Goal: Task Accomplishment & Management: Use online tool/utility

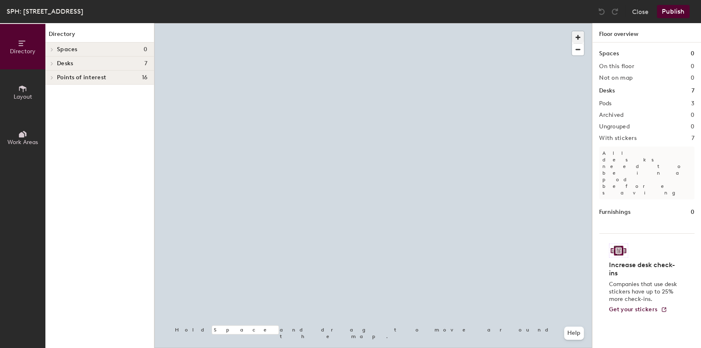
click at [577, 38] on span "button" at bounding box center [578, 37] width 12 height 12
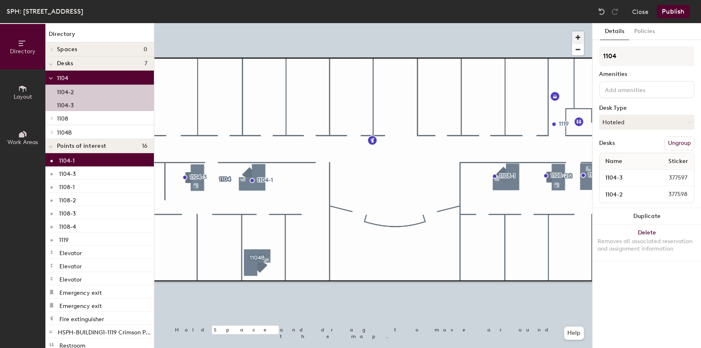
click at [292, 23] on div at bounding box center [373, 23] width 438 height 0
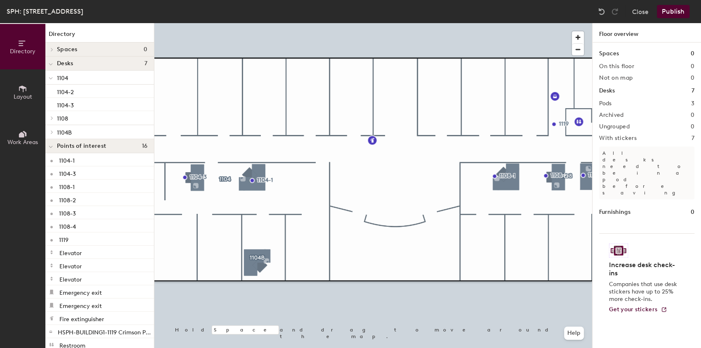
click at [16, 92] on button "Layout" at bounding box center [22, 91] width 45 height 45
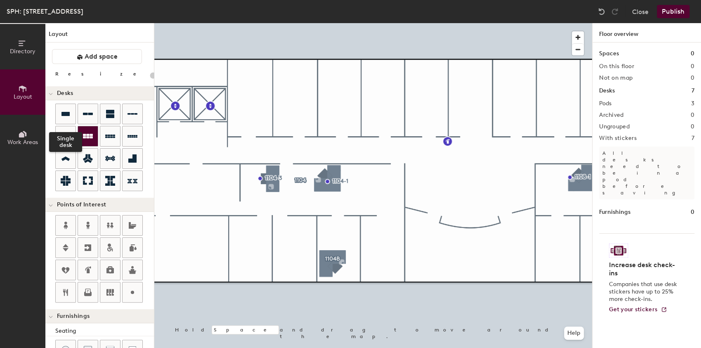
drag, startPoint x: 63, startPoint y: 112, endPoint x: 81, endPoint y: 133, distance: 27.5
click at [63, 112] on icon at bounding box center [65, 114] width 8 height 4
drag, startPoint x: 132, startPoint y: 113, endPoint x: 149, endPoint y: 150, distance: 40.8
click at [132, 113] on icon at bounding box center [132, 114] width 10 height 2
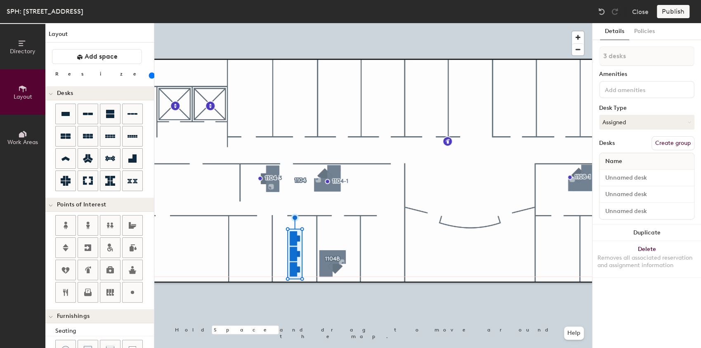
click at [399, 23] on div at bounding box center [373, 23] width 438 height 0
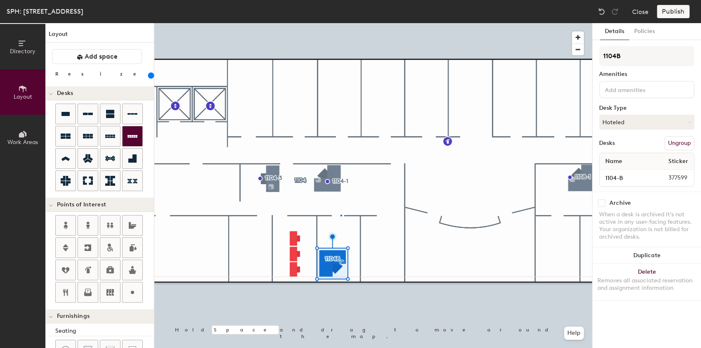
click at [334, 23] on div at bounding box center [373, 23] width 438 height 0
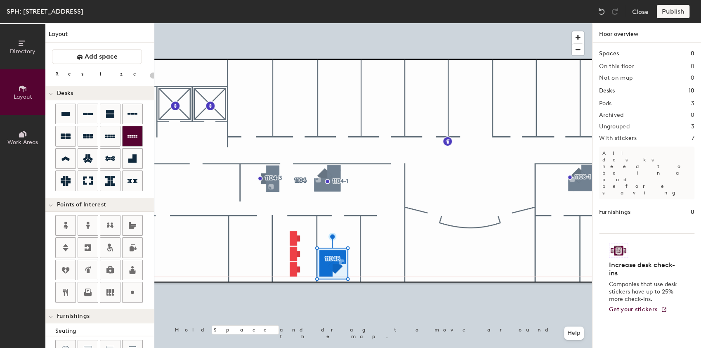
drag, startPoint x: 64, startPoint y: 108, endPoint x: 121, endPoint y: 138, distance: 64.2
click at [65, 109] on icon at bounding box center [66, 114] width 10 height 10
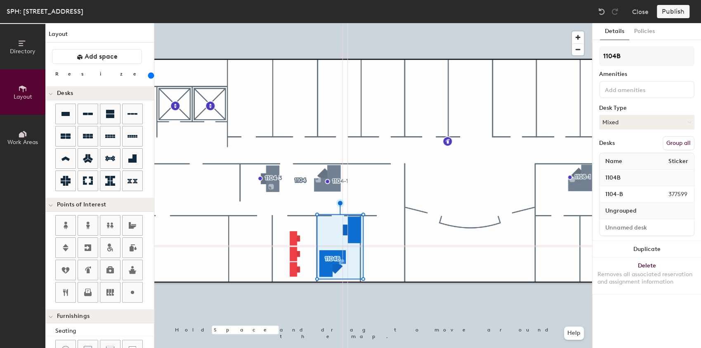
click at [667, 146] on button "Group all" at bounding box center [678, 143] width 32 height 14
click at [379, 23] on div at bounding box center [373, 23] width 438 height 0
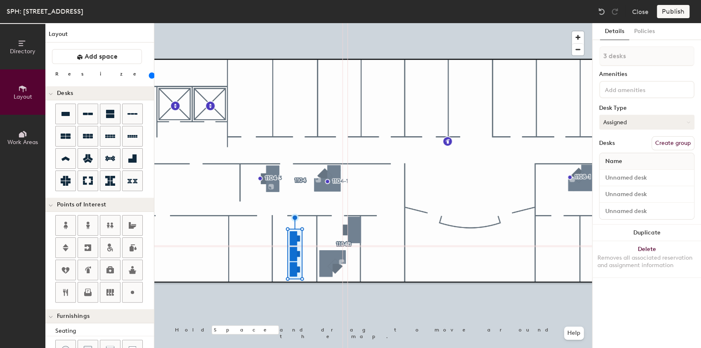
click at [666, 125] on button "Assigned" at bounding box center [646, 122] width 95 height 15
click at [657, 239] on button "Duplicate" at bounding box center [646, 232] width 108 height 16
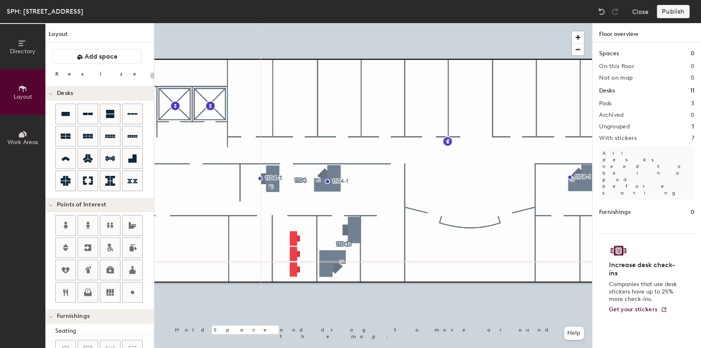
click at [403, 23] on div at bounding box center [373, 23] width 438 height 0
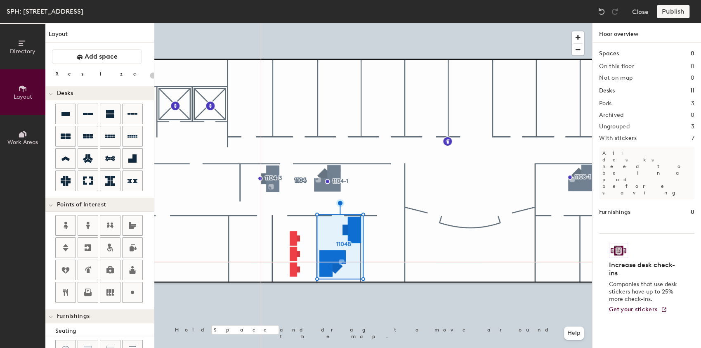
click at [357, 23] on div at bounding box center [373, 23] width 438 height 0
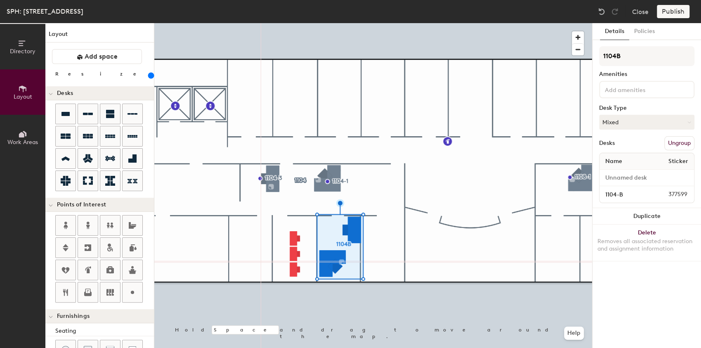
click at [386, 23] on div at bounding box center [373, 23] width 438 height 0
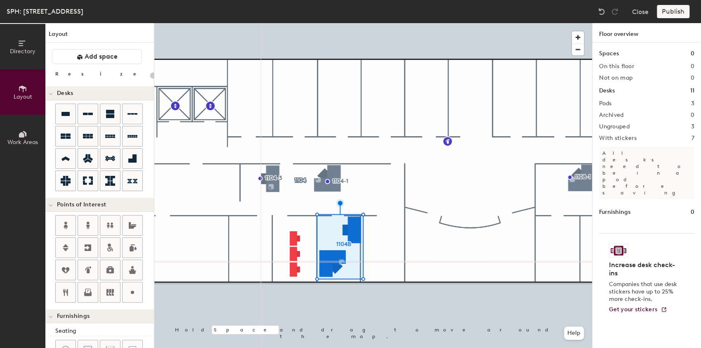
click at [333, 23] on div at bounding box center [373, 23] width 438 height 0
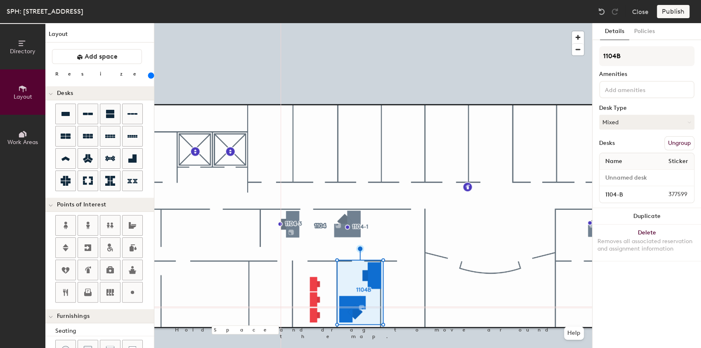
click at [671, 143] on button "Ungroup" at bounding box center [679, 143] width 30 height 14
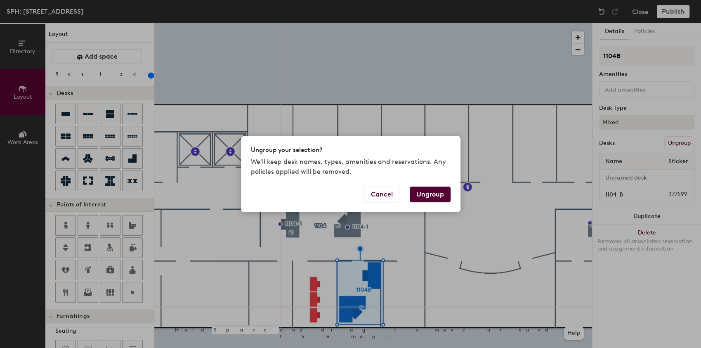
click at [435, 191] on button "Ungroup" at bounding box center [430, 194] width 41 height 16
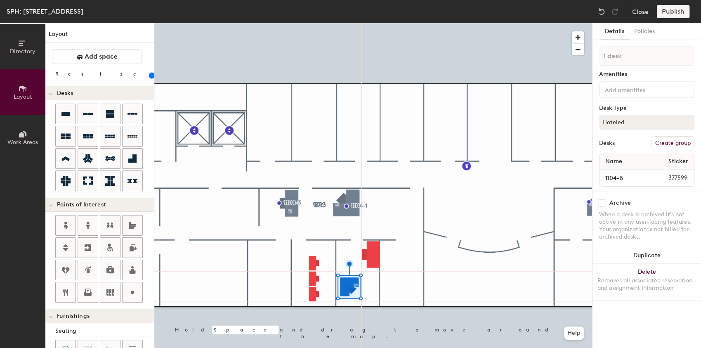
click at [379, 23] on div at bounding box center [373, 23] width 438 height 0
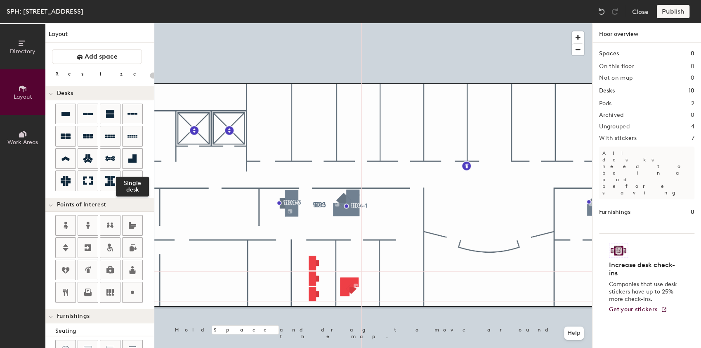
drag, startPoint x: 127, startPoint y: 154, endPoint x: 120, endPoint y: 130, distance: 25.4
click at [128, 154] on icon at bounding box center [132, 158] width 10 height 10
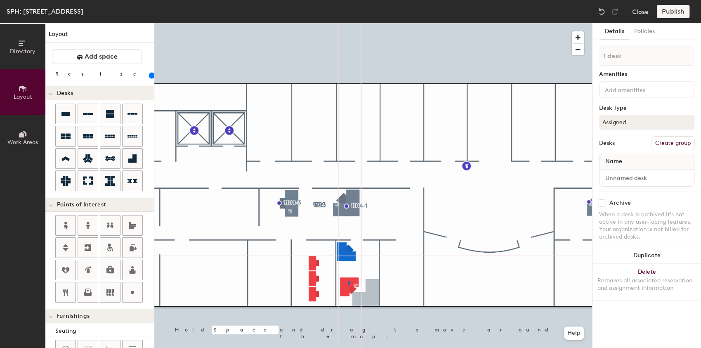
click at [348, 23] on div at bounding box center [373, 23] width 438 height 0
click at [384, 23] on div at bounding box center [373, 23] width 438 height 0
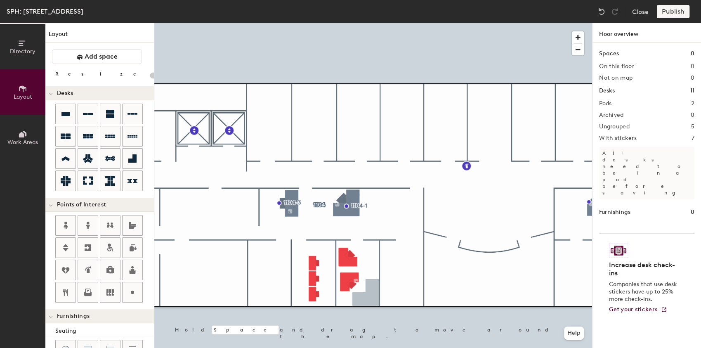
click at [346, 23] on div at bounding box center [373, 23] width 438 height 0
drag, startPoint x: 67, startPoint y: 110, endPoint x: 76, endPoint y: 116, distance: 11.6
click at [67, 110] on icon at bounding box center [66, 114] width 10 height 10
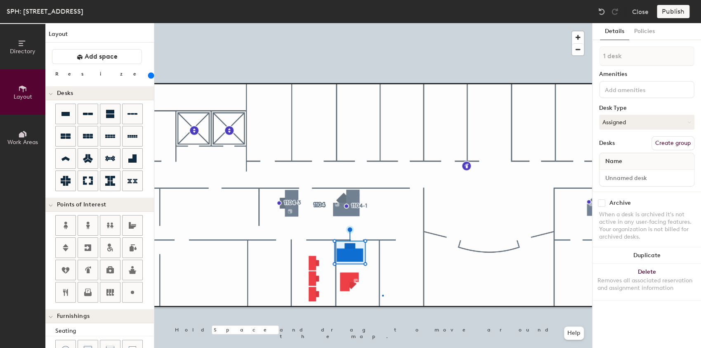
click at [382, 23] on div at bounding box center [373, 23] width 438 height 0
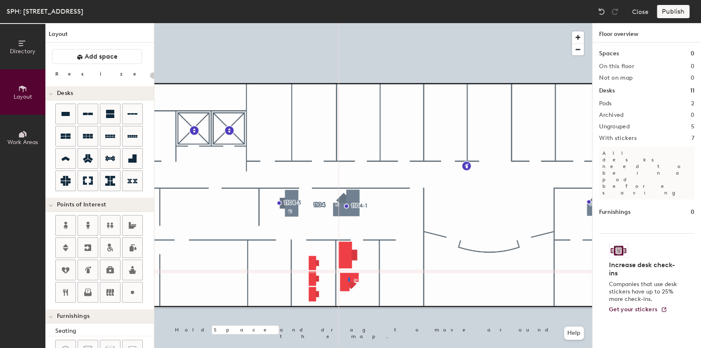
click at [349, 23] on div at bounding box center [373, 23] width 438 height 0
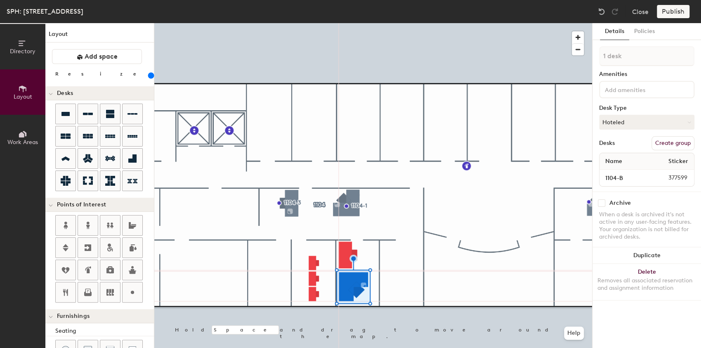
click at [426, 23] on div at bounding box center [373, 23] width 438 height 0
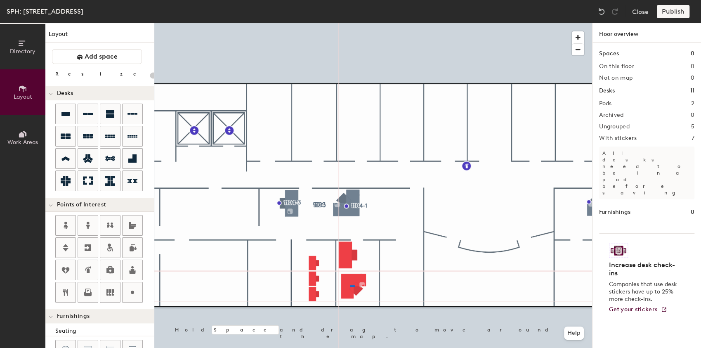
click at [350, 23] on div at bounding box center [373, 23] width 438 height 0
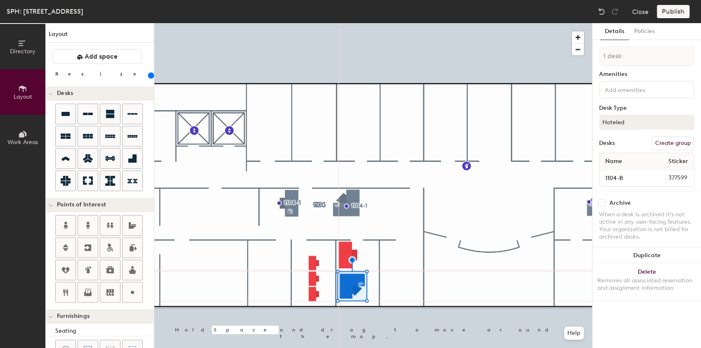
click at [316, 23] on div at bounding box center [373, 23] width 438 height 0
click at [315, 23] on div at bounding box center [373, 23] width 438 height 0
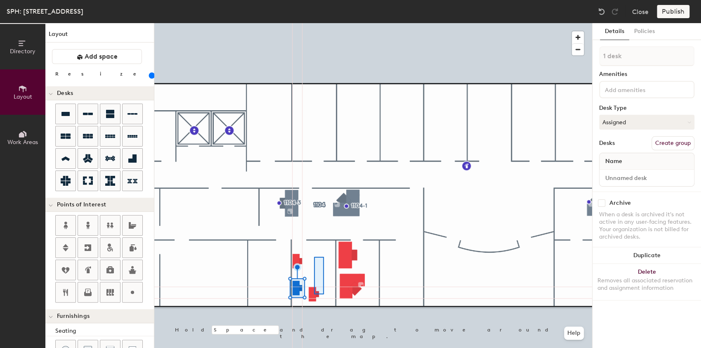
click at [322, 23] on div at bounding box center [373, 23] width 438 height 0
click at [318, 23] on div at bounding box center [373, 23] width 438 height 0
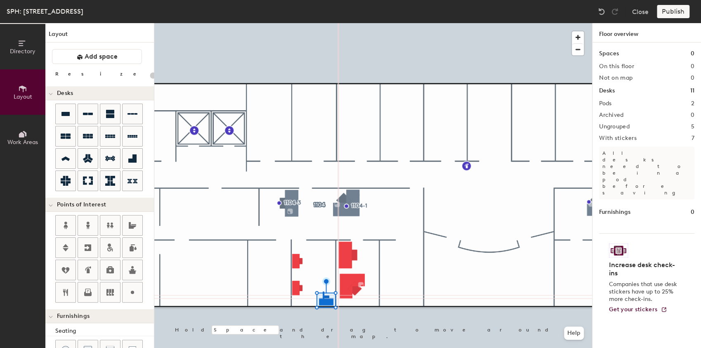
click at [322, 23] on div at bounding box center [373, 23] width 438 height 0
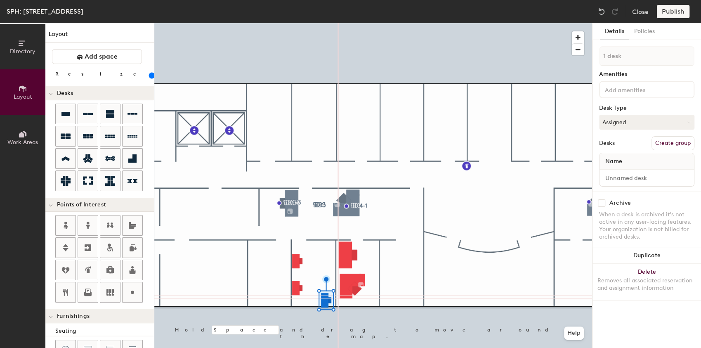
click at [312, 23] on div at bounding box center [373, 23] width 438 height 0
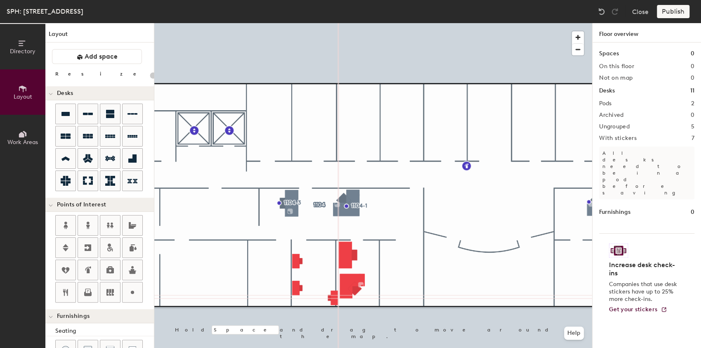
click at [294, 23] on div at bounding box center [373, 23] width 438 height 0
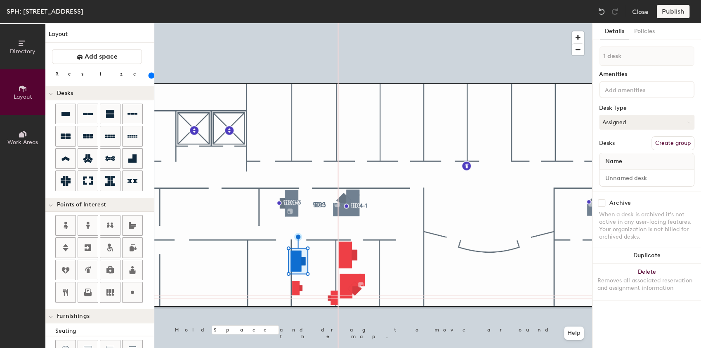
drag, startPoint x: 88, startPoint y: 75, endPoint x: 104, endPoint y: 87, distance: 20.0
click at [150, 75] on input "range" at bounding box center [150, 75] width 0 height 7
click at [299, 23] on div at bounding box center [373, 23] width 438 height 0
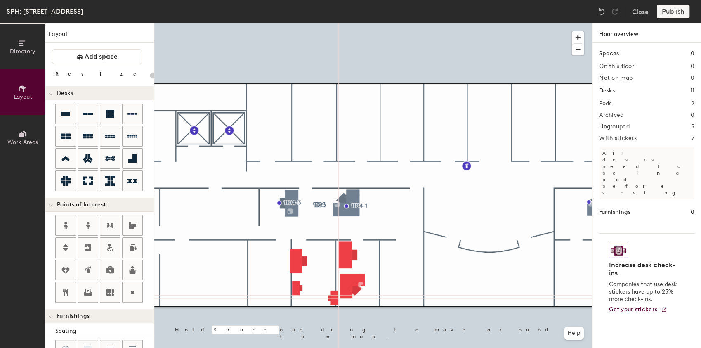
click at [294, 23] on div at bounding box center [373, 23] width 438 height 0
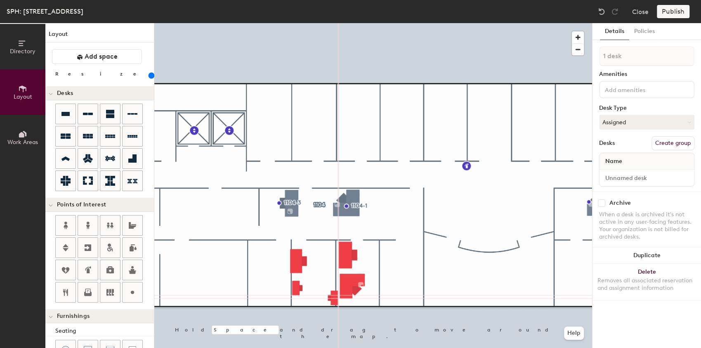
click at [299, 23] on div at bounding box center [373, 23] width 438 height 0
drag, startPoint x: 88, startPoint y: 75, endPoint x: 147, endPoint y: 125, distance: 77.2
click at [150, 75] on input "range" at bounding box center [150, 75] width 0 height 7
drag, startPoint x: 93, startPoint y: 75, endPoint x: 120, endPoint y: 112, distance: 46.0
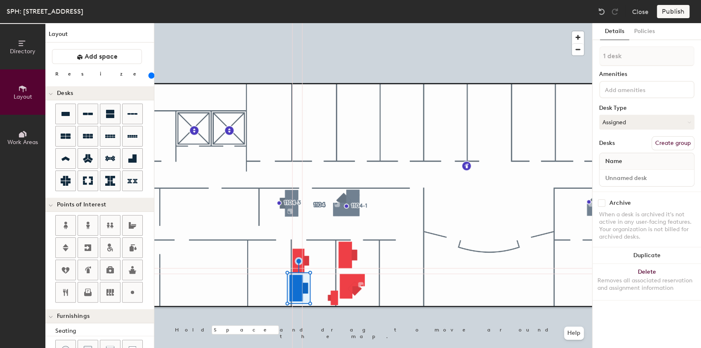
click at [150, 75] on input "range" at bounding box center [150, 75] width 0 height 7
click at [150, 76] on input "range" at bounding box center [150, 75] width 0 height 7
click at [273, 23] on div at bounding box center [373, 23] width 438 height 0
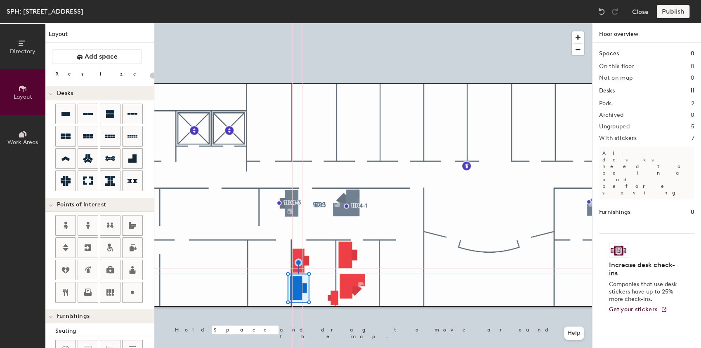
click at [299, 23] on div at bounding box center [373, 23] width 438 height 0
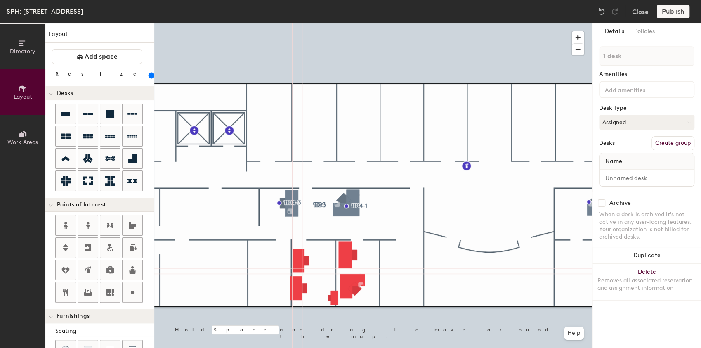
click at [333, 23] on div at bounding box center [373, 23] width 438 height 0
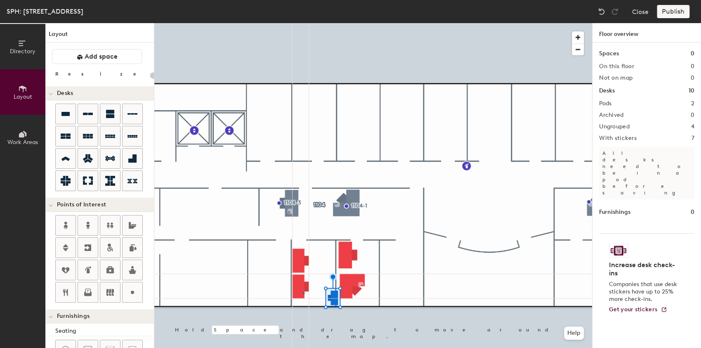
click at [303, 23] on div at bounding box center [373, 23] width 438 height 0
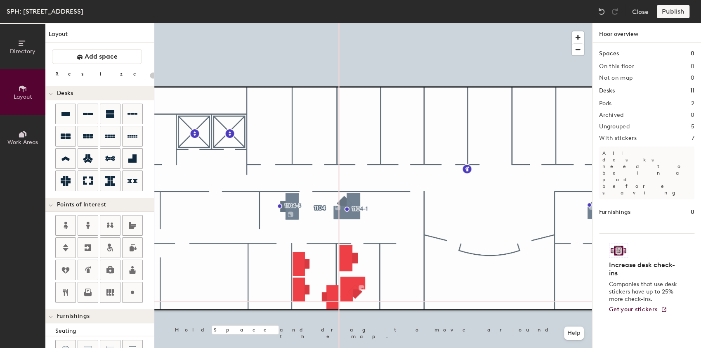
type input "180"
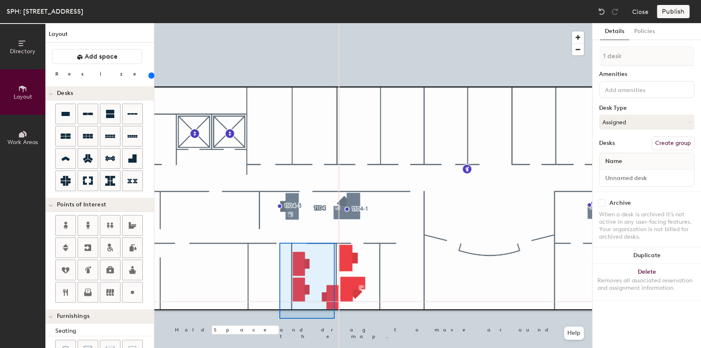
click at [336, 23] on div at bounding box center [373, 23] width 438 height 0
type input "3 desks"
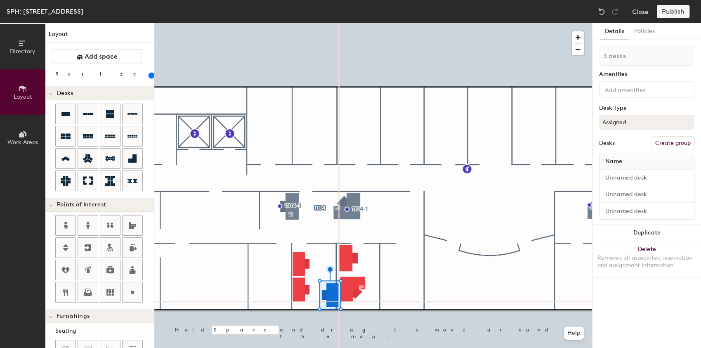
click at [677, 142] on button "Create group" at bounding box center [672, 143] width 43 height 14
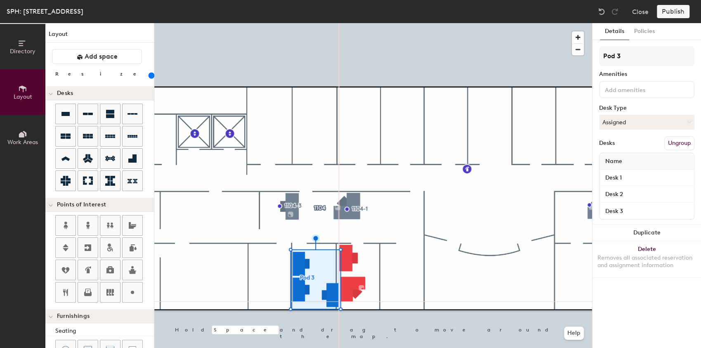
click at [562, 54] on div "Directory Layout Work Areas Layout Add space Resize Desks Points of Interest Fu…" at bounding box center [350, 185] width 701 height 325
type input "1104 C"
click at [373, 23] on div at bounding box center [373, 23] width 438 height 0
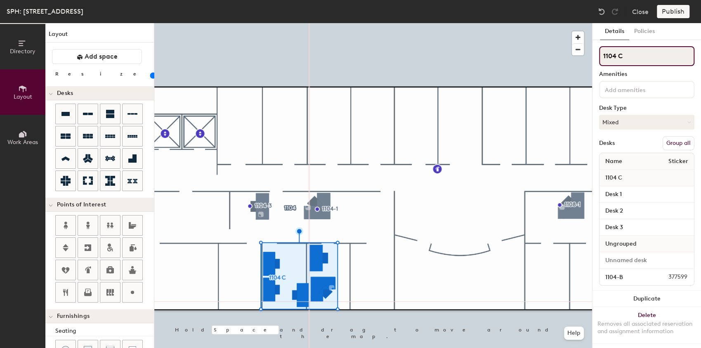
click at [642, 60] on input "1104 C" at bounding box center [646, 56] width 95 height 20
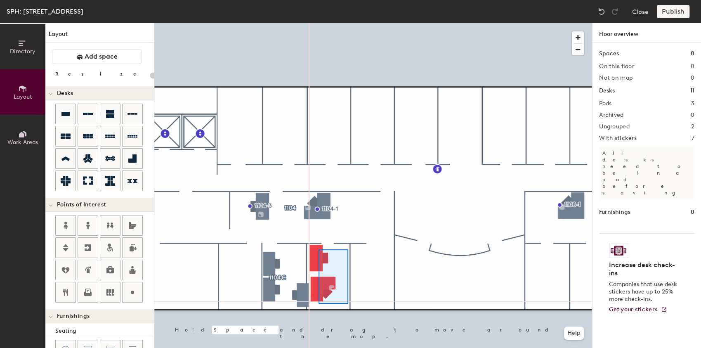
click at [318, 23] on div at bounding box center [373, 23] width 438 height 0
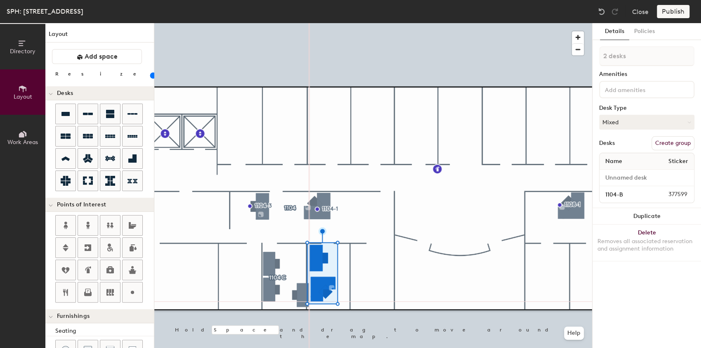
click at [680, 147] on button "Create group" at bounding box center [672, 143] width 43 height 14
type input "20"
click at [638, 57] on input "Pod 4" at bounding box center [646, 56] width 95 height 20
type input "Pod"
type input "20"
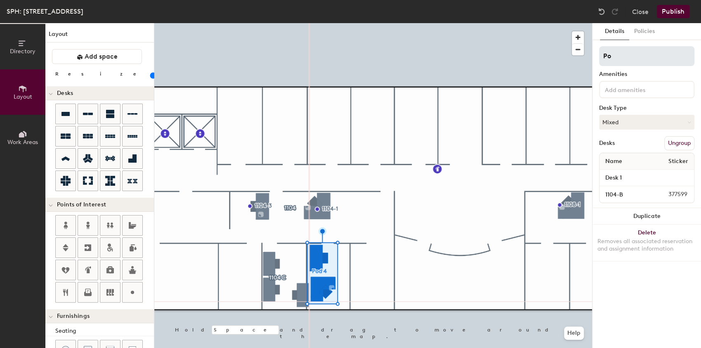
type input "P"
type input "20"
type input "11"
type input "20"
type input "110"
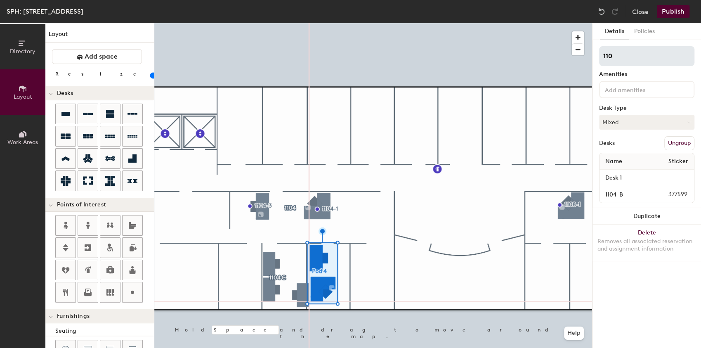
type input "20"
type input "1104"
type input "20"
type input "1104 B"
type input "20"
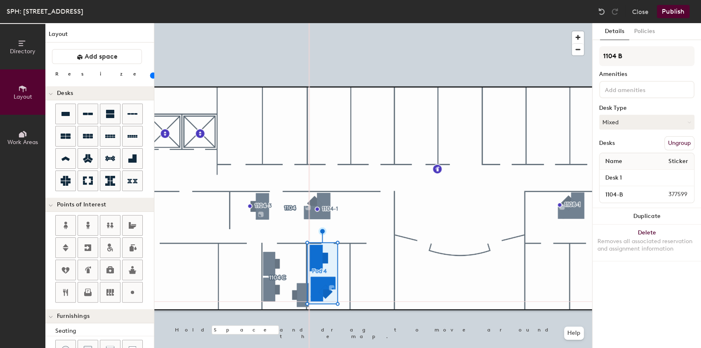
type input "1104 B"
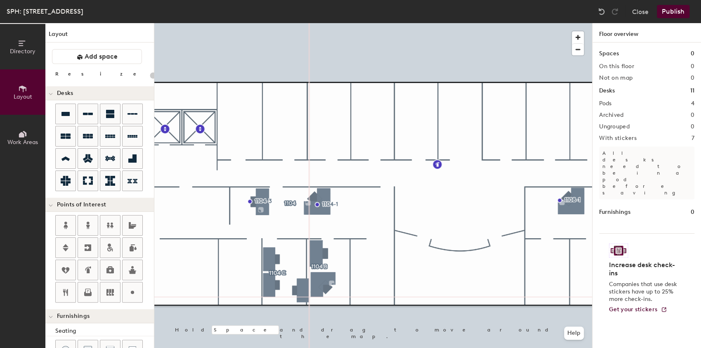
click at [360, 23] on div at bounding box center [373, 23] width 438 height 0
click at [323, 23] on div at bounding box center [373, 23] width 438 height 0
click at [318, 23] on div at bounding box center [373, 23] width 438 height 0
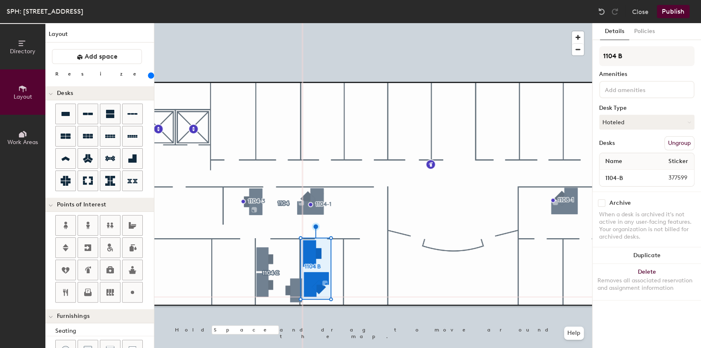
click at [297, 23] on div at bounding box center [373, 23] width 438 height 0
click at [391, 23] on div at bounding box center [373, 23] width 438 height 0
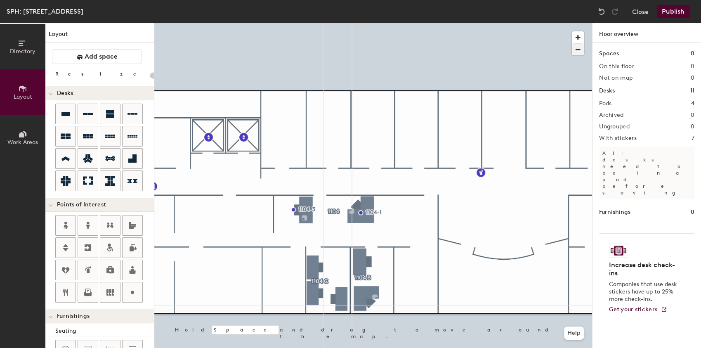
click at [577, 52] on span "button" at bounding box center [578, 50] width 12 height 12
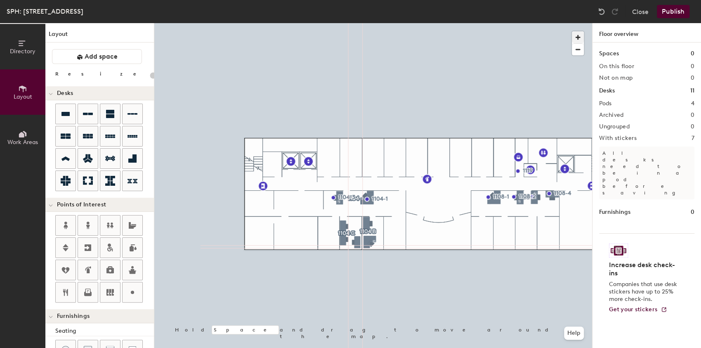
click at [580, 36] on span "button" at bounding box center [578, 37] width 12 height 12
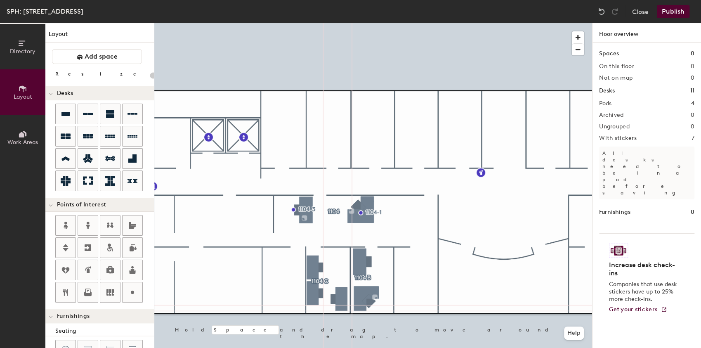
click at [673, 12] on button "Publish" at bounding box center [673, 11] width 33 height 13
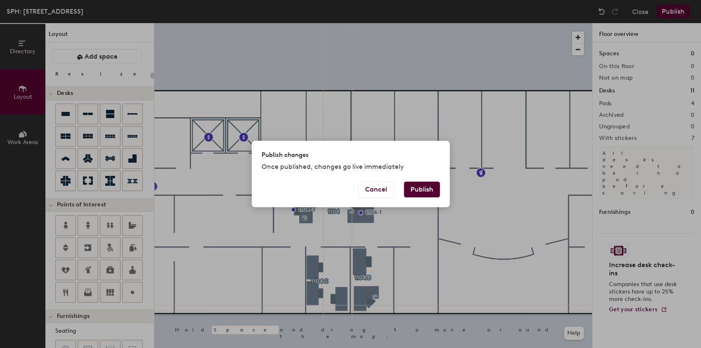
drag, startPoint x: 423, startPoint y: 187, endPoint x: 421, endPoint y: 179, distance: 8.6
click at [423, 187] on button "Publish" at bounding box center [422, 189] width 36 height 16
type input "20"
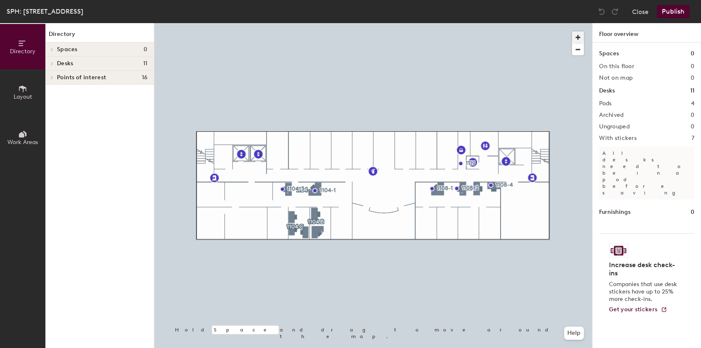
drag, startPoint x: 83, startPoint y: 99, endPoint x: 577, endPoint y: 37, distance: 497.9
click at [577, 37] on span "button" at bounding box center [578, 37] width 12 height 12
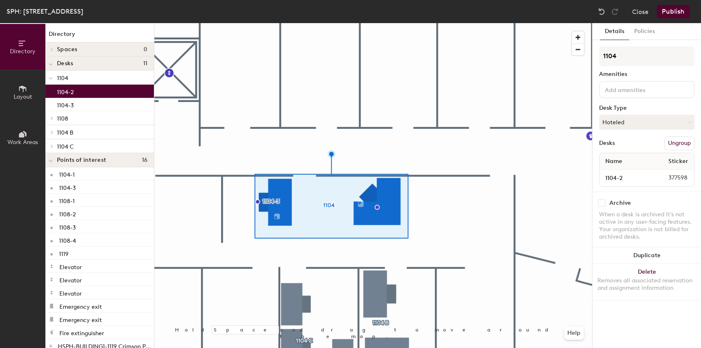
click at [386, 23] on div at bounding box center [373, 23] width 438 height 0
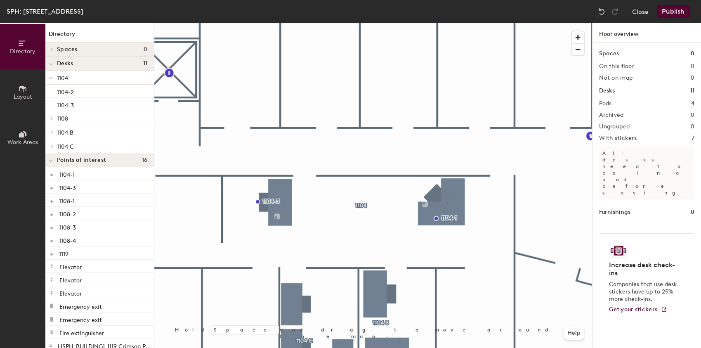
click at [444, 23] on div at bounding box center [373, 23] width 438 height 0
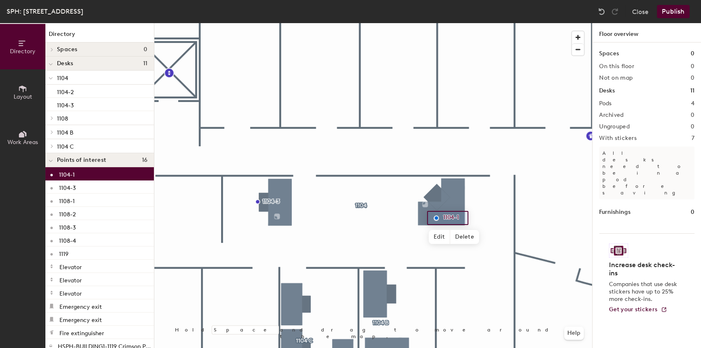
click at [30, 82] on button "Layout" at bounding box center [22, 91] width 45 height 45
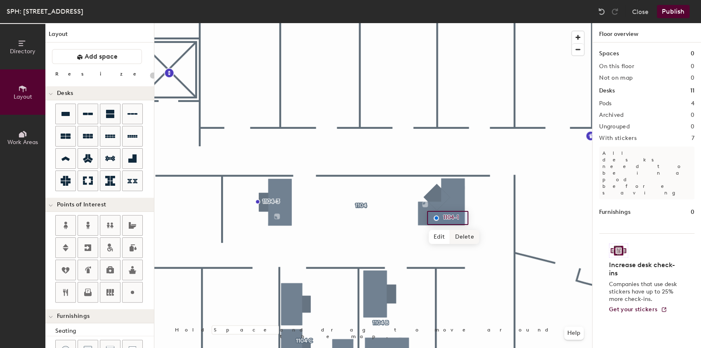
type input "200"
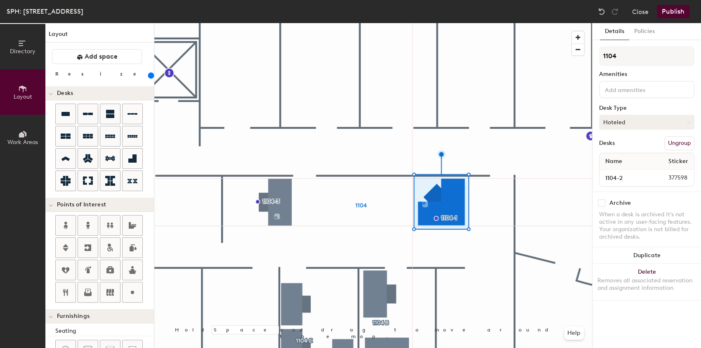
click at [624, 121] on button "Hoteled" at bounding box center [646, 122] width 95 height 15
click at [629, 233] on div "When a desk is archived it's not active in any user-facing features. Your organ…" at bounding box center [646, 226] width 95 height 30
click at [30, 42] on button "Directory" at bounding box center [22, 46] width 45 height 45
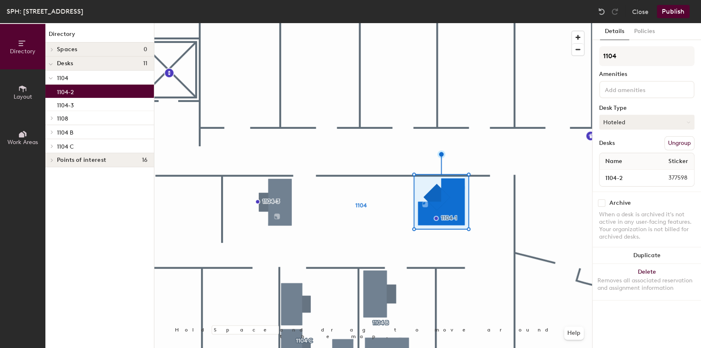
click at [623, 117] on button "Hoteled" at bounding box center [646, 122] width 95 height 15
drag, startPoint x: 617, startPoint y: 146, endPoint x: 596, endPoint y: 148, distance: 20.8
click at [617, 146] on div "Assigned" at bounding box center [640, 147] width 82 height 12
click at [624, 62] on input "1104" at bounding box center [646, 56] width 95 height 20
click at [633, 180] on input "1104-2" at bounding box center [624, 178] width 47 height 12
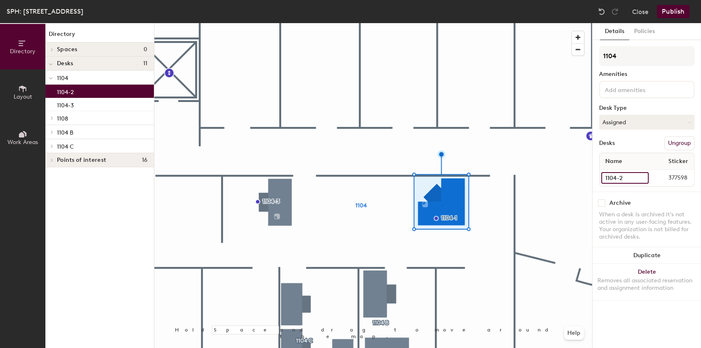
click at [627, 177] on input "1104-2" at bounding box center [624, 178] width 47 height 12
type input "1104-1"
click at [492, 23] on div at bounding box center [373, 23] width 438 height 0
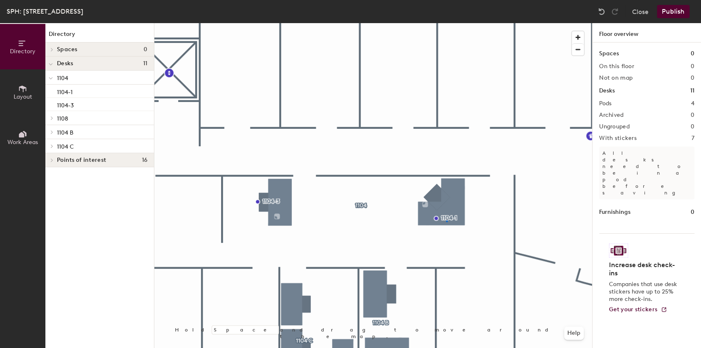
click at [446, 23] on div at bounding box center [373, 23] width 438 height 0
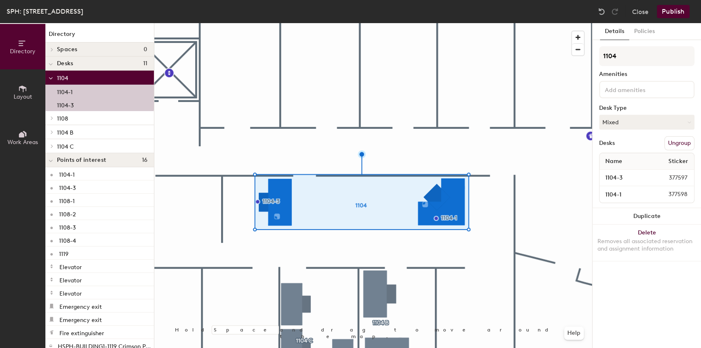
click at [395, 23] on div at bounding box center [373, 23] width 438 height 0
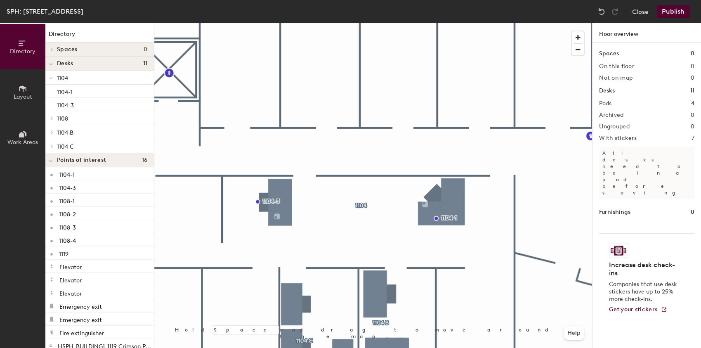
click at [458, 23] on div at bounding box center [373, 23] width 438 height 0
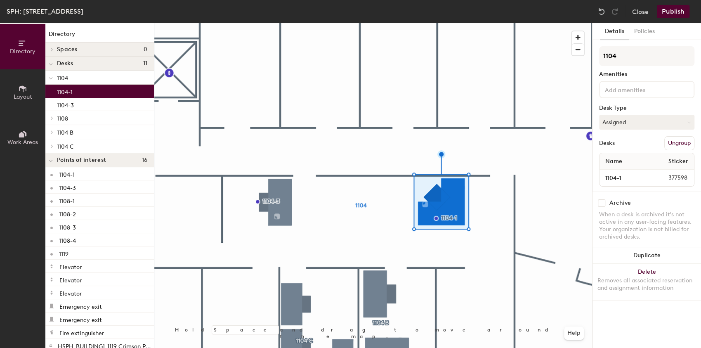
click at [487, 23] on div at bounding box center [373, 23] width 438 height 0
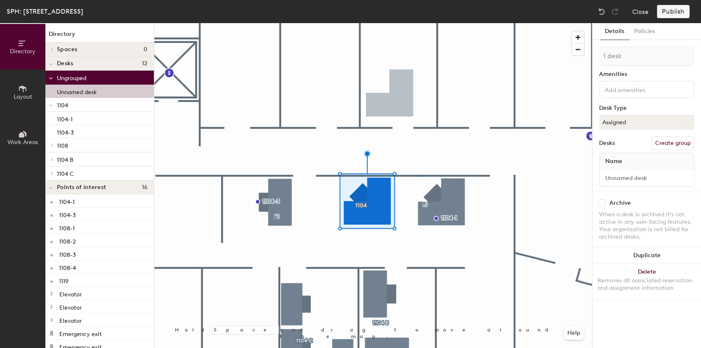
click at [418, 23] on div at bounding box center [373, 23] width 438 height 0
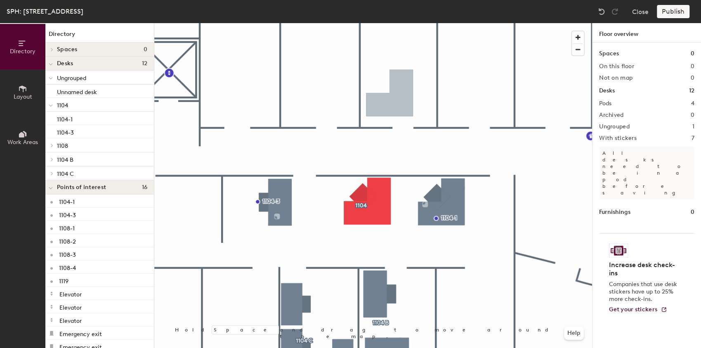
click at [360, 23] on div at bounding box center [373, 23] width 438 height 0
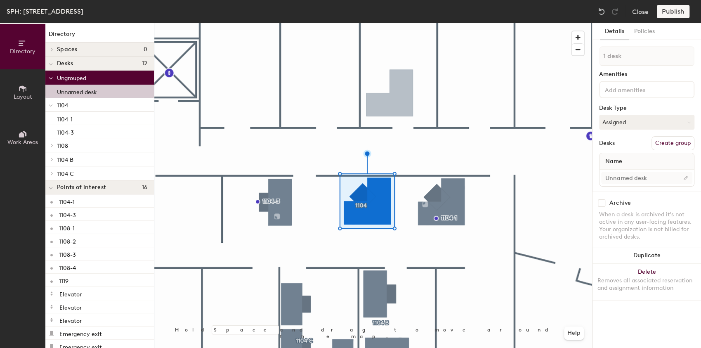
click at [459, 23] on div at bounding box center [373, 23] width 438 height 0
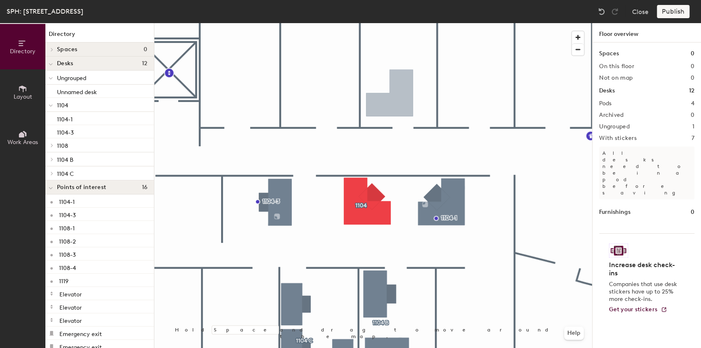
click at [355, 23] on div at bounding box center [373, 23] width 438 height 0
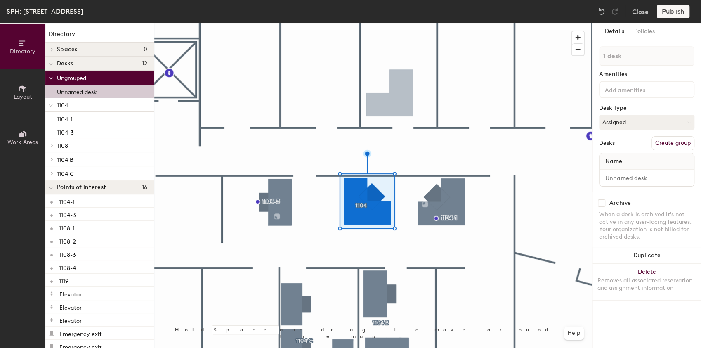
click at [329, 23] on div at bounding box center [373, 23] width 438 height 0
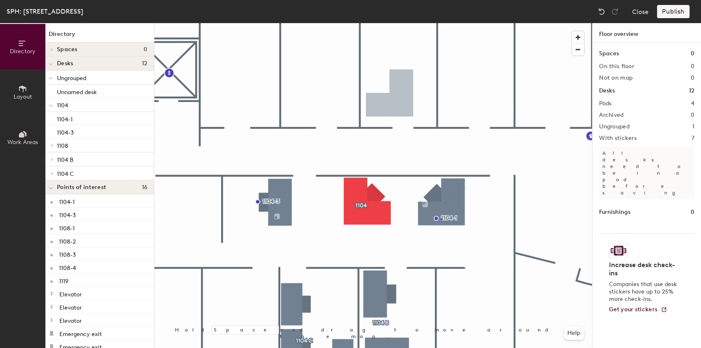
click at [440, 23] on div at bounding box center [373, 23] width 438 height 0
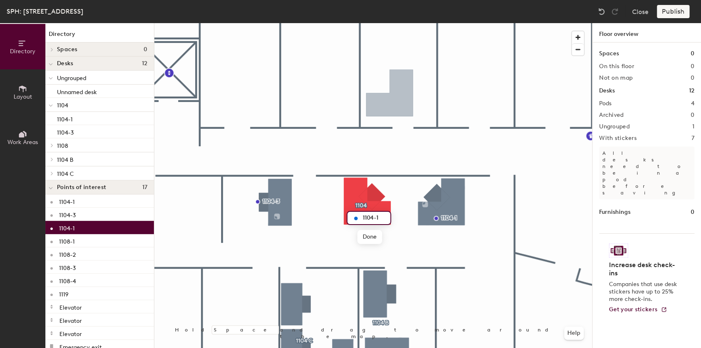
drag, startPoint x: 377, startPoint y: 217, endPoint x: 384, endPoint y: 218, distance: 6.6
click at [379, 217] on input "1104-1" at bounding box center [373, 218] width 26 height 12
type input "1104-1"
click at [452, 23] on div at bounding box center [373, 23] width 438 height 0
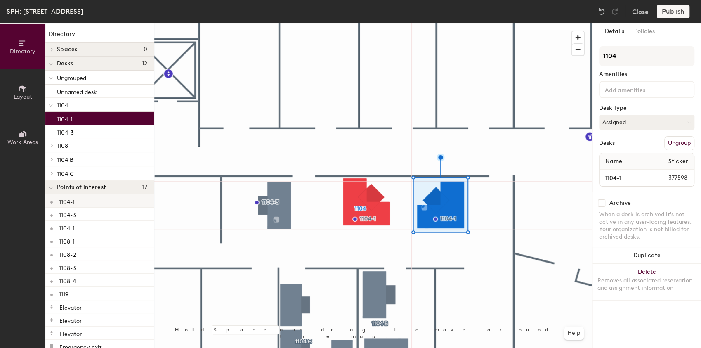
click at [78, 203] on div "1104-1" at bounding box center [99, 200] width 108 height 13
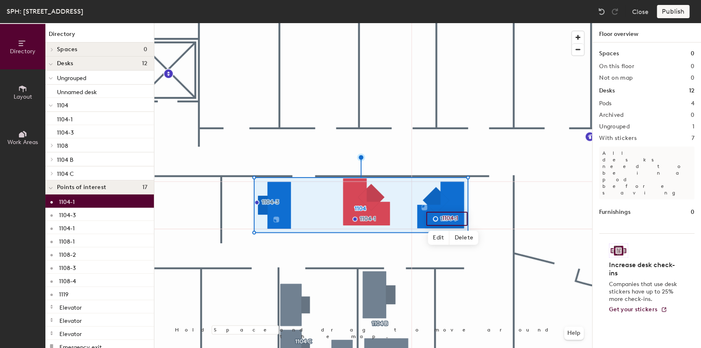
click at [87, 203] on div "1104-1" at bounding box center [99, 200] width 108 height 13
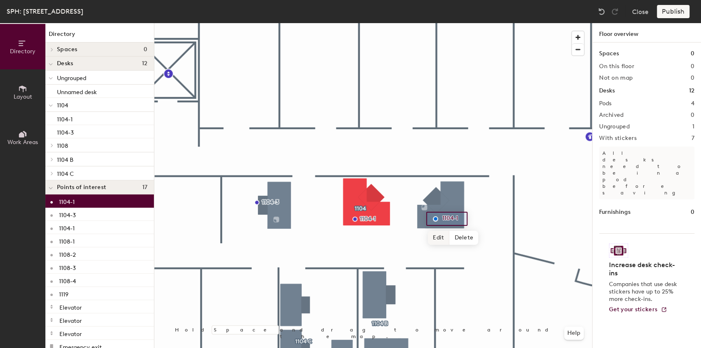
click at [439, 235] on span "Edit" at bounding box center [438, 238] width 21 height 14
type input "1104-2"
click at [510, 23] on div at bounding box center [373, 23] width 438 height 0
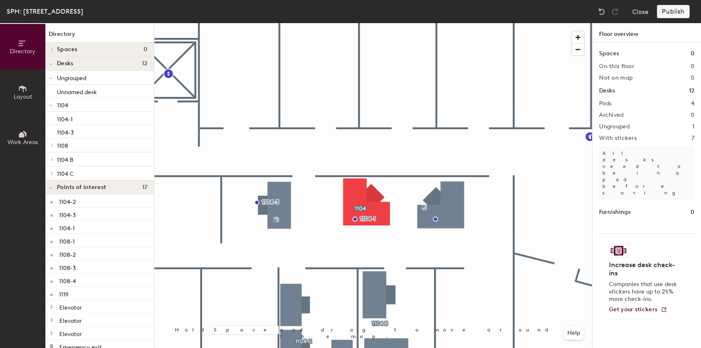
click at [449, 23] on div at bounding box center [373, 23] width 438 height 0
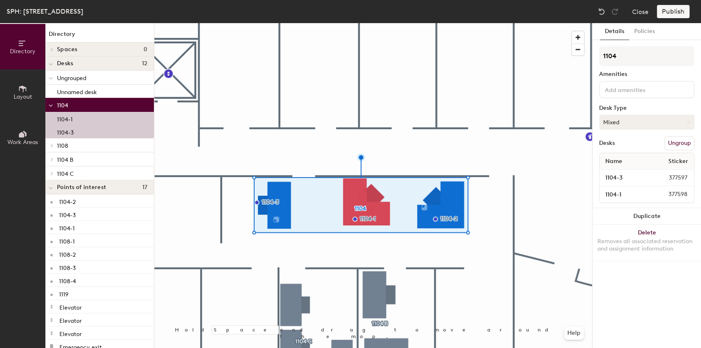
click at [492, 23] on div at bounding box center [373, 23] width 438 height 0
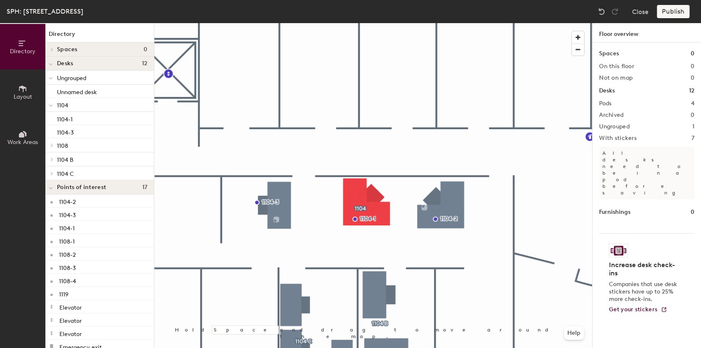
click at [454, 23] on div at bounding box center [373, 23] width 438 height 0
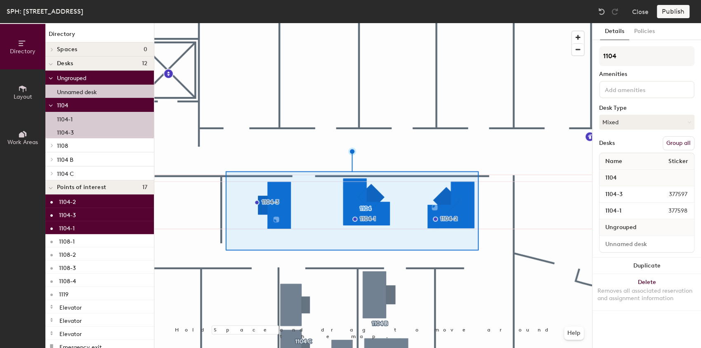
click at [673, 143] on button "Group all" at bounding box center [678, 143] width 32 height 14
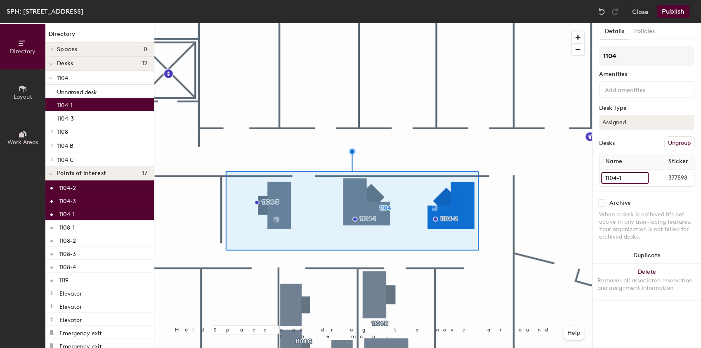
click at [632, 181] on input "1104-1" at bounding box center [624, 178] width 47 height 12
click at [629, 179] on input "1104-1" at bounding box center [624, 178] width 47 height 12
type input "1104-2"
click at [563, 23] on div at bounding box center [373, 23] width 438 height 0
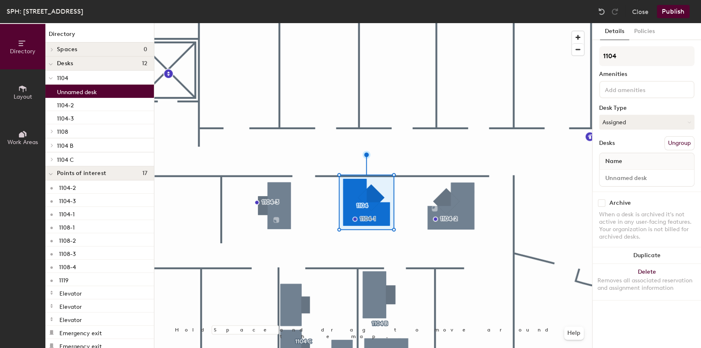
click at [459, 23] on div at bounding box center [373, 23] width 438 height 0
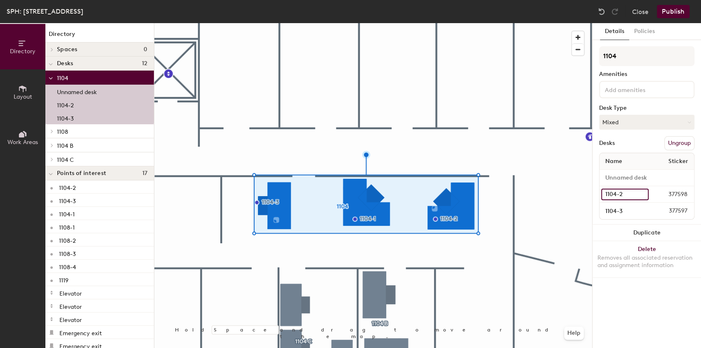
click at [622, 195] on input "1104-2" at bounding box center [624, 194] width 47 height 12
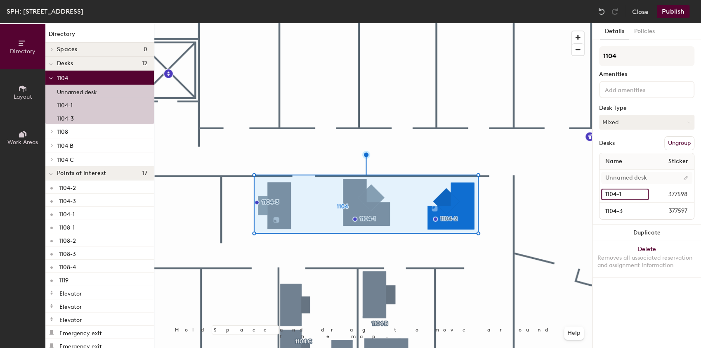
type input "1104-1"
click at [618, 182] on input at bounding box center [646, 178] width 91 height 12
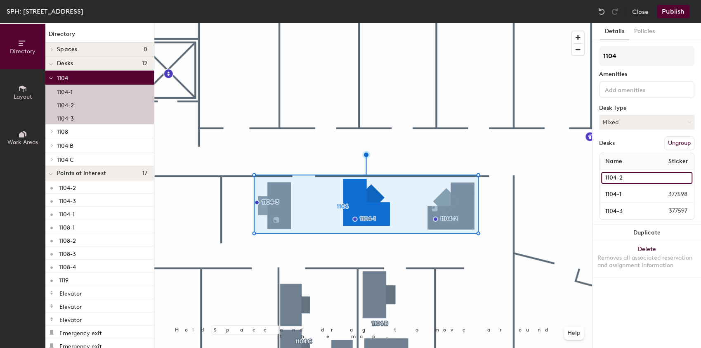
type input "1104-2"
click at [581, 23] on div at bounding box center [373, 23] width 438 height 0
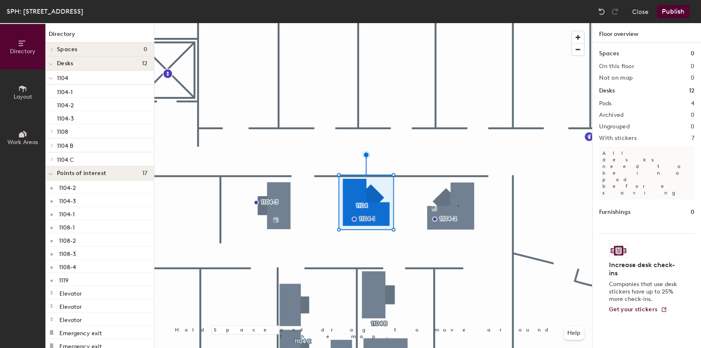
click at [457, 23] on div at bounding box center [373, 23] width 438 height 0
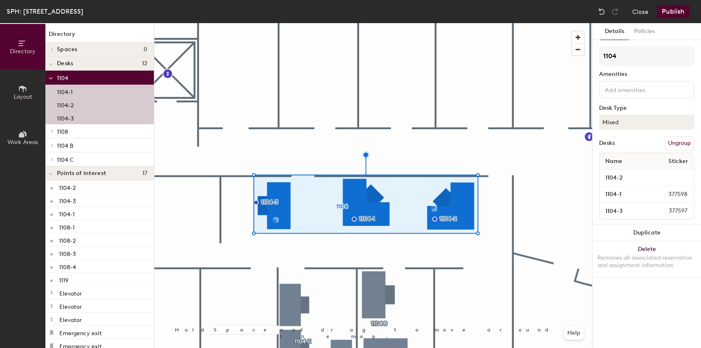
click at [515, 23] on div at bounding box center [373, 23] width 438 height 0
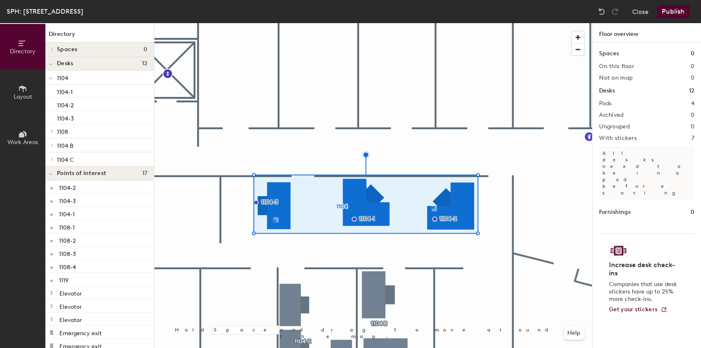
click at [373, 23] on div at bounding box center [373, 23] width 438 height 0
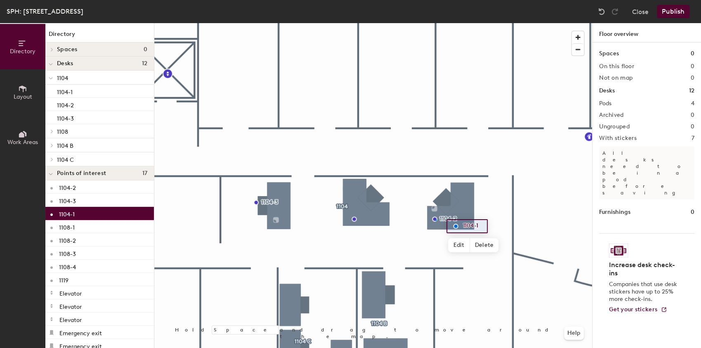
click at [435, 23] on div at bounding box center [373, 23] width 438 height 0
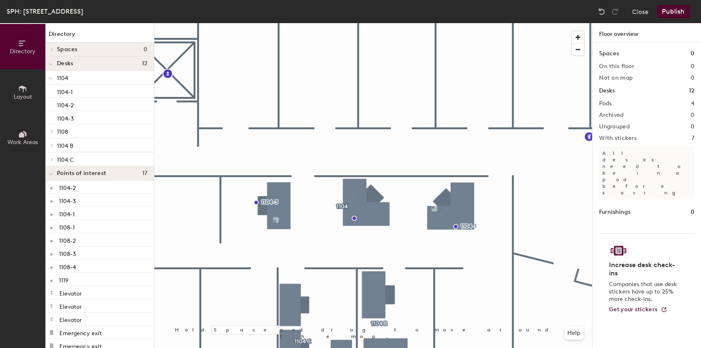
click at [459, 23] on div at bounding box center [373, 23] width 438 height 0
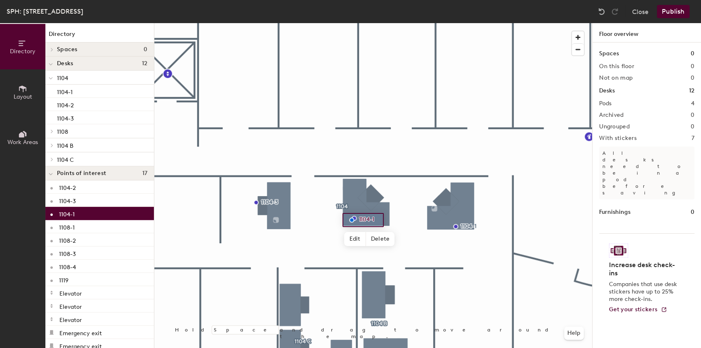
click at [540, 23] on div at bounding box center [373, 23] width 438 height 0
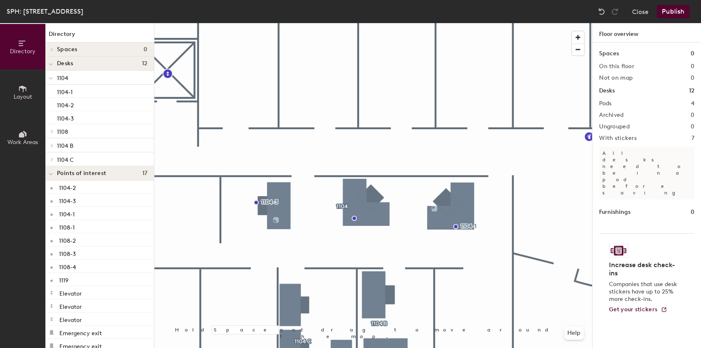
click at [471, 23] on div at bounding box center [373, 23] width 438 height 0
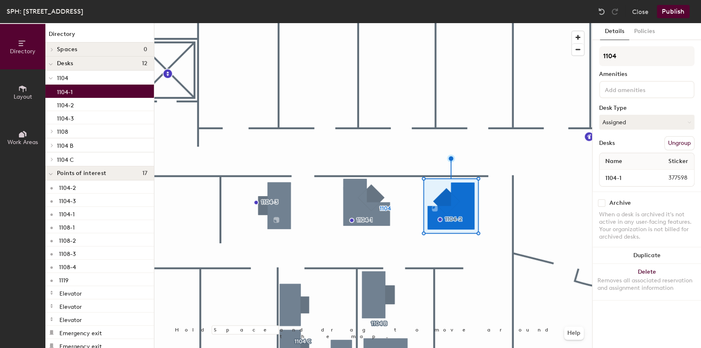
click at [501, 23] on div at bounding box center [373, 23] width 438 height 0
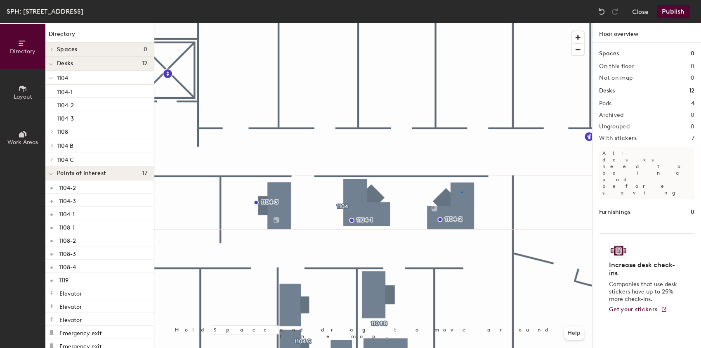
click at [461, 23] on div at bounding box center [373, 23] width 438 height 0
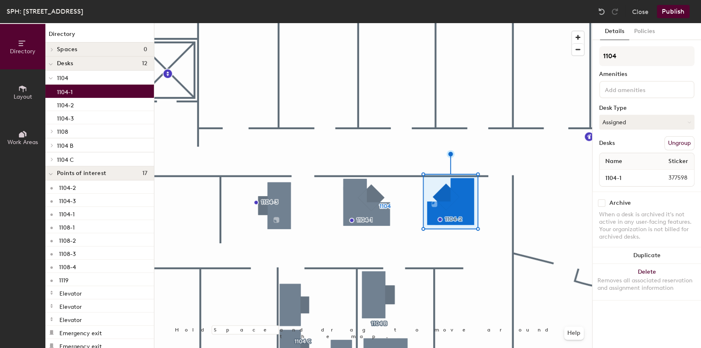
click at [280, 23] on div at bounding box center [373, 23] width 438 height 0
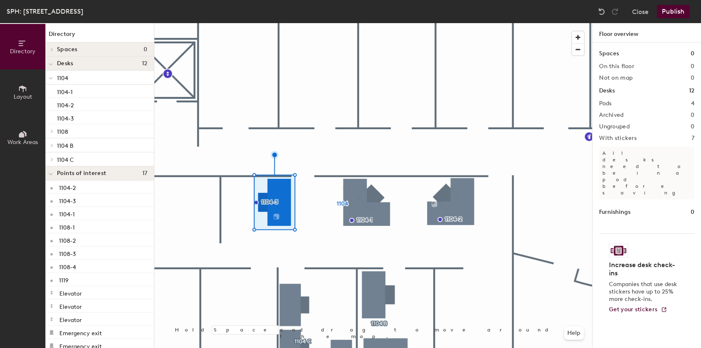
click at [451, 23] on div at bounding box center [373, 23] width 438 height 0
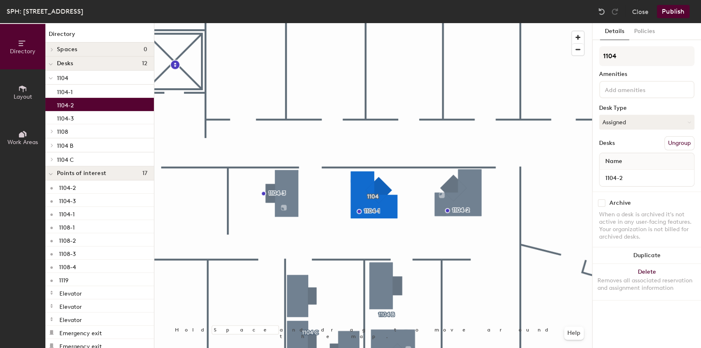
click at [440, 23] on div at bounding box center [373, 23] width 438 height 0
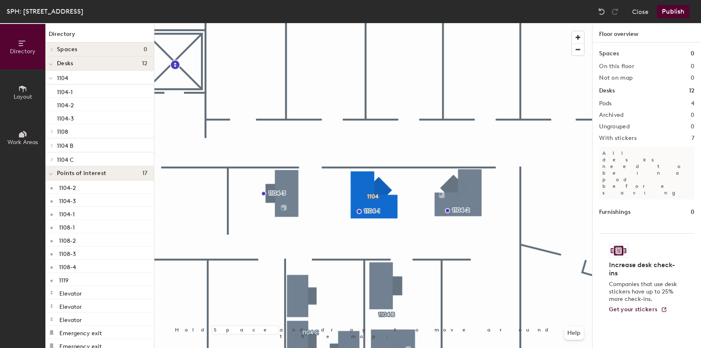
click at [461, 23] on div at bounding box center [373, 23] width 438 height 0
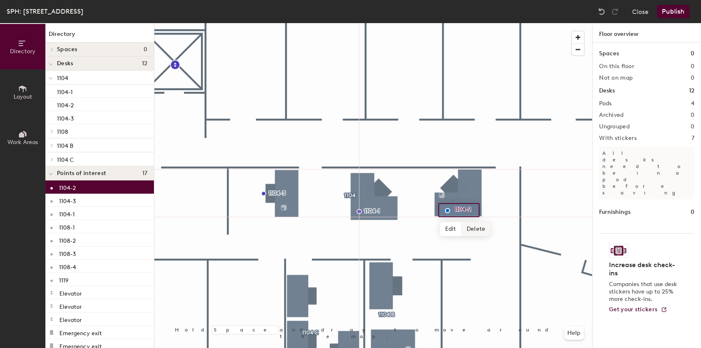
click at [384, 23] on div at bounding box center [373, 23] width 438 height 0
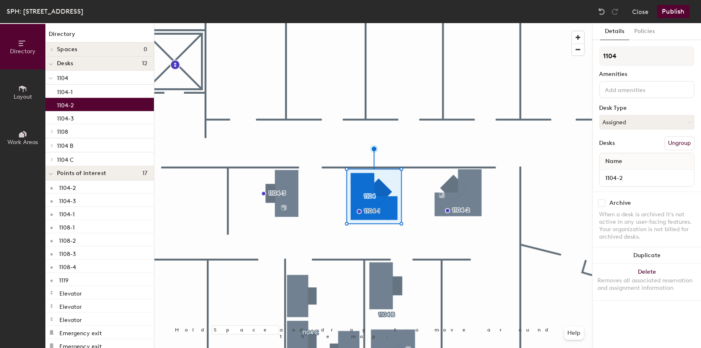
click at [473, 23] on div at bounding box center [373, 23] width 438 height 0
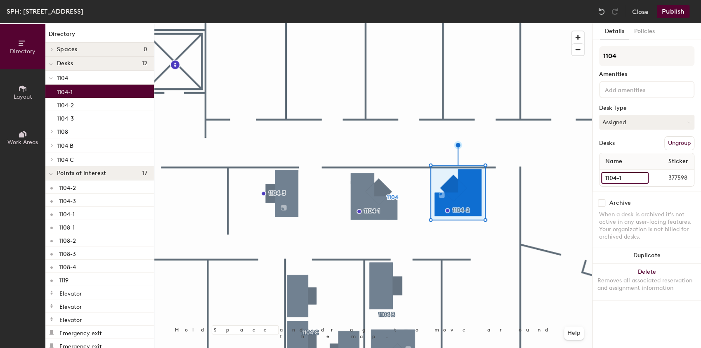
click at [626, 178] on input "1104-1" at bounding box center [624, 178] width 47 height 12
click at [624, 179] on input "1104-1" at bounding box center [624, 178] width 47 height 12
type input "1104-2"
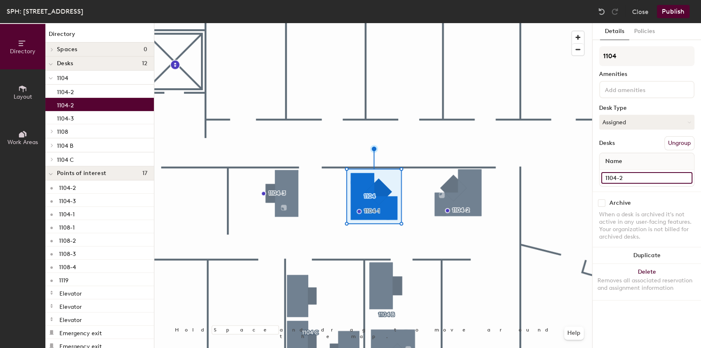
click at [635, 178] on input "1104-2" at bounding box center [646, 178] width 91 height 12
click at [623, 177] on input "1104-2" at bounding box center [646, 178] width 91 height 12
type input "1104-1"
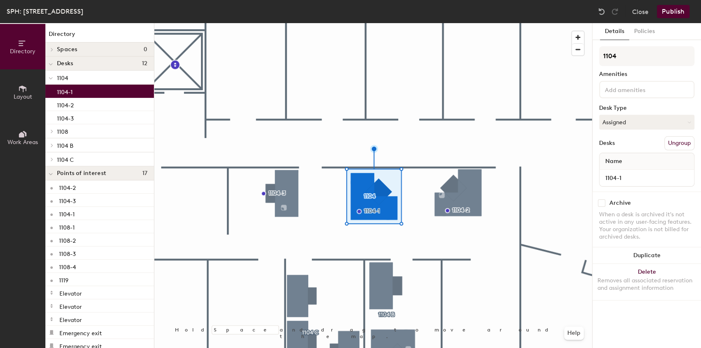
click at [530, 23] on div at bounding box center [373, 23] width 438 height 0
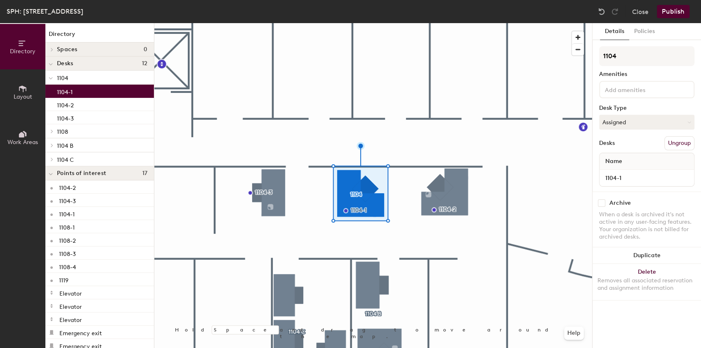
click at [380, 23] on div at bounding box center [373, 23] width 438 height 0
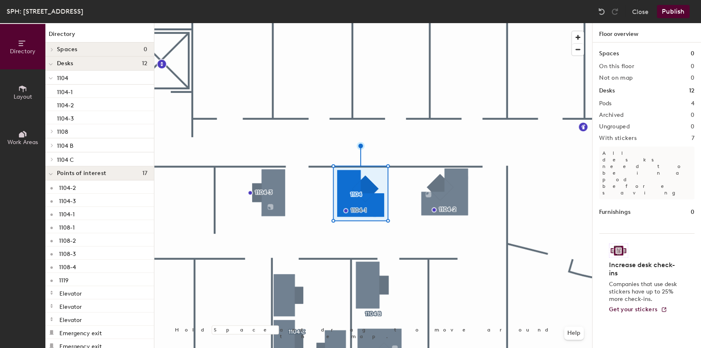
click at [362, 23] on div at bounding box center [373, 23] width 438 height 0
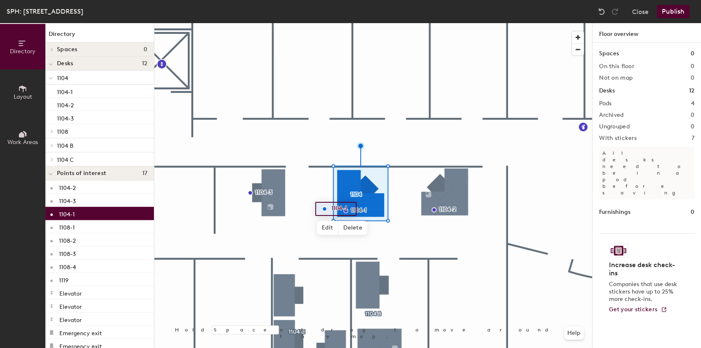
click at [484, 23] on div at bounding box center [373, 23] width 438 height 0
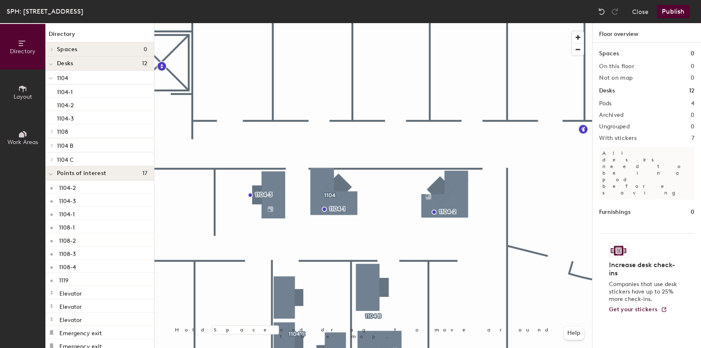
click at [323, 23] on div at bounding box center [373, 23] width 438 height 0
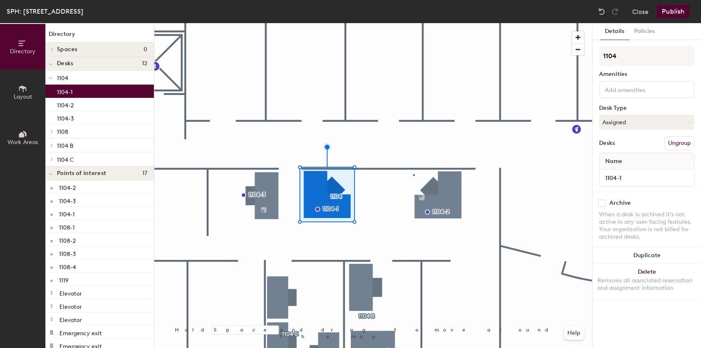
click at [413, 23] on div at bounding box center [373, 23] width 438 height 0
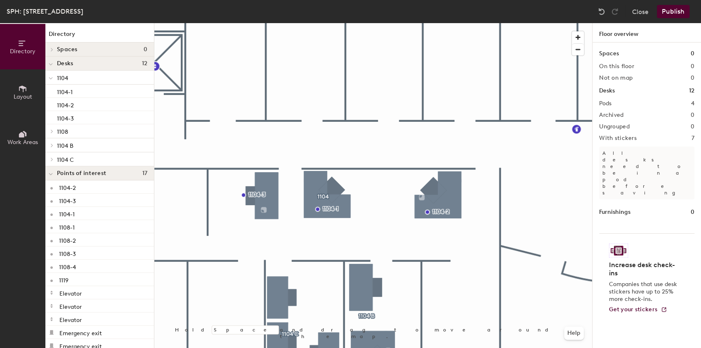
click at [449, 23] on div at bounding box center [373, 23] width 438 height 0
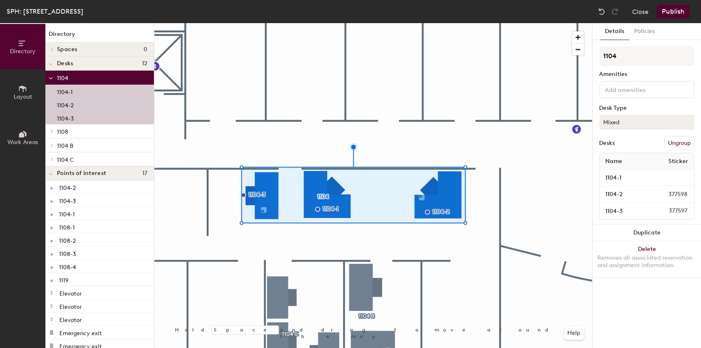
drag, startPoint x: 652, startPoint y: 124, endPoint x: 645, endPoint y: 129, distance: 8.2
click at [652, 124] on button "Mixed" at bounding box center [646, 122] width 95 height 15
click at [521, 23] on div at bounding box center [373, 23] width 438 height 0
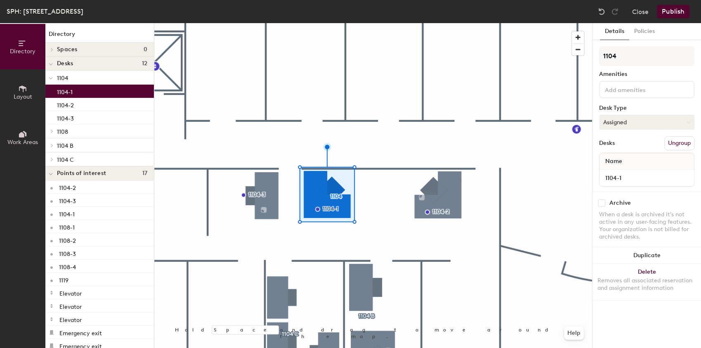
click at [644, 118] on button "Assigned" at bounding box center [646, 122] width 95 height 15
drag, startPoint x: 616, startPoint y: 149, endPoint x: 595, endPoint y: 155, distance: 22.3
click at [616, 149] on div "Assigned" at bounding box center [640, 147] width 82 height 12
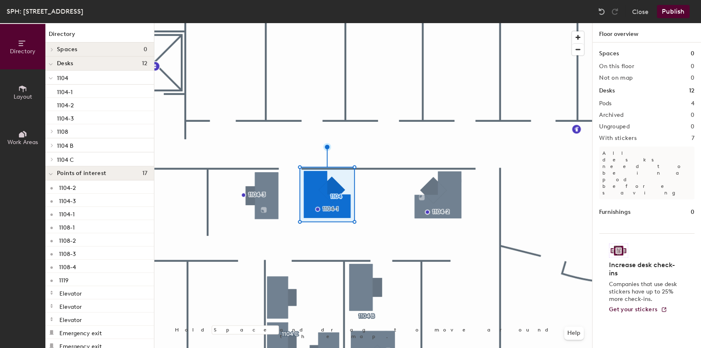
click at [437, 23] on div at bounding box center [373, 23] width 438 height 0
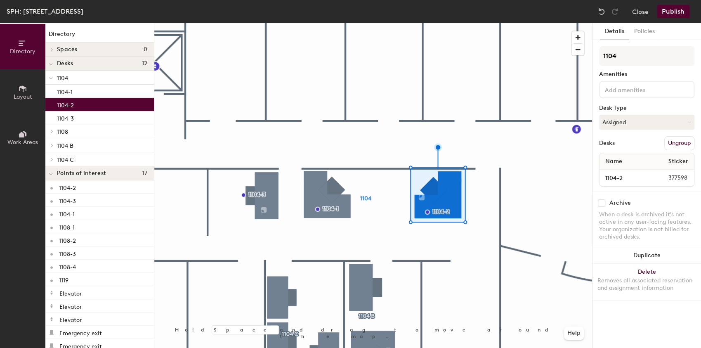
drag, startPoint x: 650, startPoint y: 121, endPoint x: 610, endPoint y: 133, distance: 42.5
click at [647, 121] on button "Assigned" at bounding box center [646, 122] width 95 height 15
click at [616, 170] on div "Hoteled" at bounding box center [640, 172] width 82 height 12
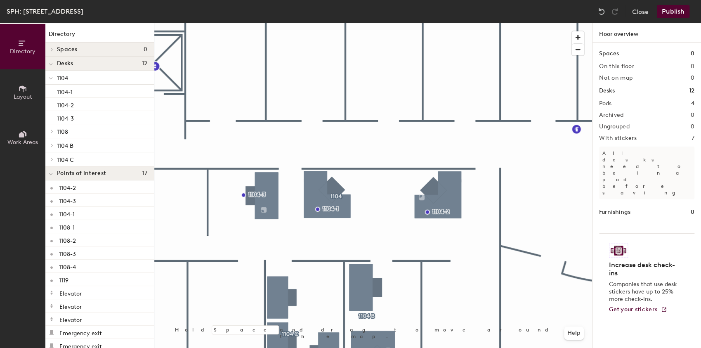
click at [675, 11] on button "Publish" at bounding box center [673, 11] width 33 height 13
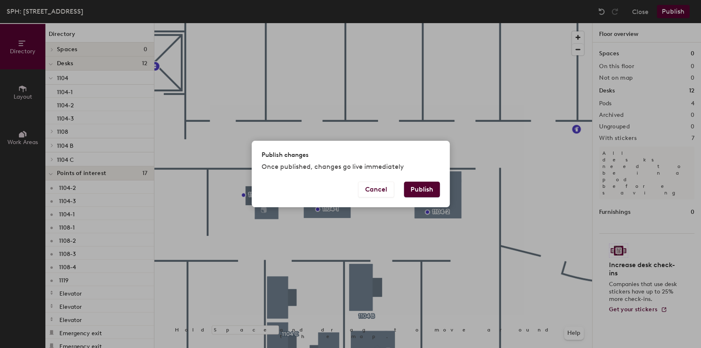
drag, startPoint x: 424, startPoint y: 188, endPoint x: 454, endPoint y: 217, distance: 41.1
click at [423, 188] on button "Publish" at bounding box center [422, 189] width 36 height 16
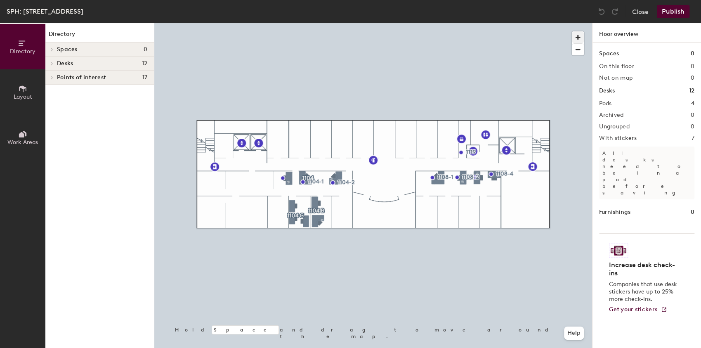
click at [582, 38] on span "button" at bounding box center [578, 37] width 12 height 12
click at [584, 36] on div at bounding box center [580, 41] width 16 height 28
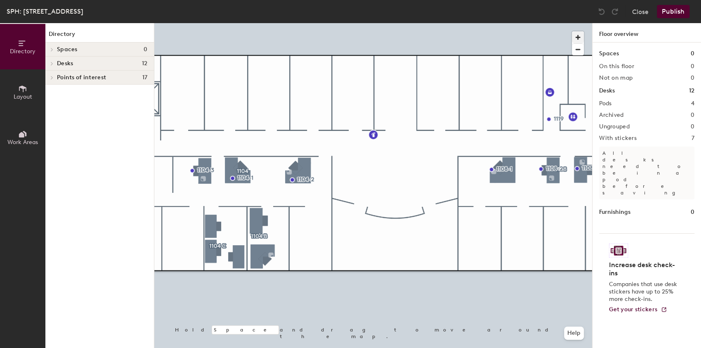
click at [577, 40] on span "button" at bounding box center [578, 37] width 12 height 12
click at [259, 23] on div at bounding box center [373, 23] width 438 height 0
click at [280, 23] on div at bounding box center [373, 23] width 438 height 0
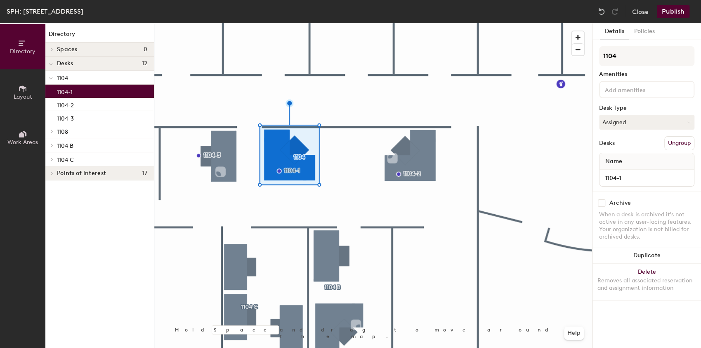
click at [25, 88] on icon at bounding box center [22, 88] width 9 height 9
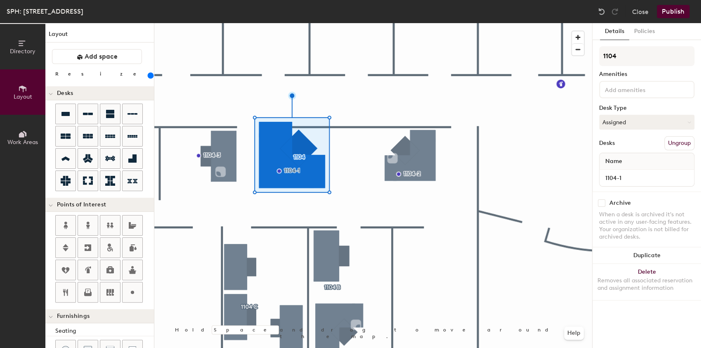
drag, startPoint x: 97, startPoint y: 76, endPoint x: 112, endPoint y: 79, distance: 15.6
click at [150, 76] on input "range" at bounding box center [150, 75] width 0 height 7
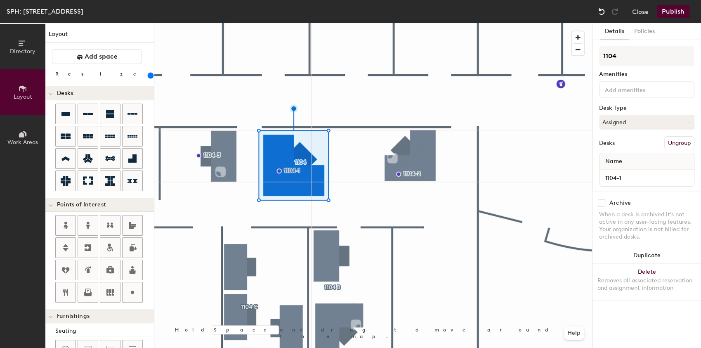
click at [606, 14] on div at bounding box center [601, 11] width 13 height 13
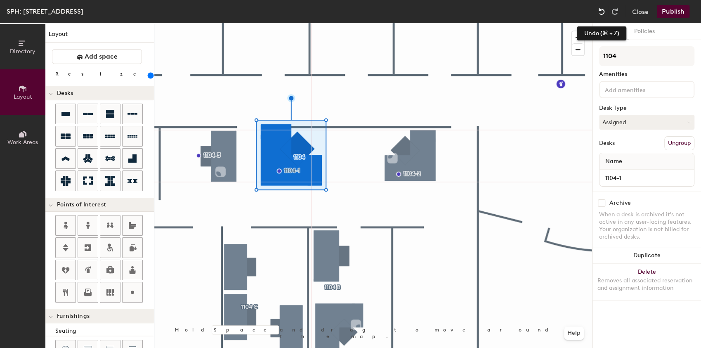
click at [600, 8] on img at bounding box center [601, 11] width 8 height 8
click at [603, 7] on img at bounding box center [601, 11] width 8 height 8
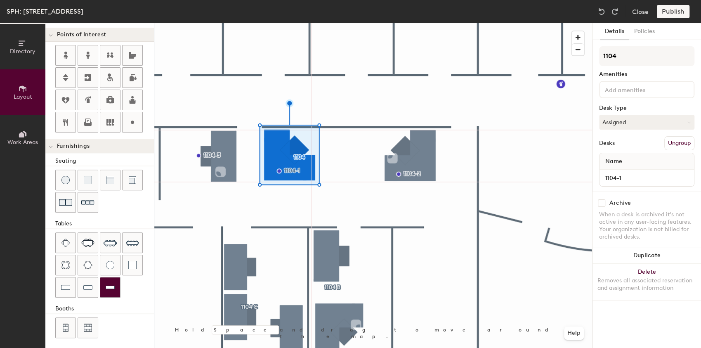
scroll to position [169, 0]
click at [111, 283] on img at bounding box center [110, 287] width 9 height 8
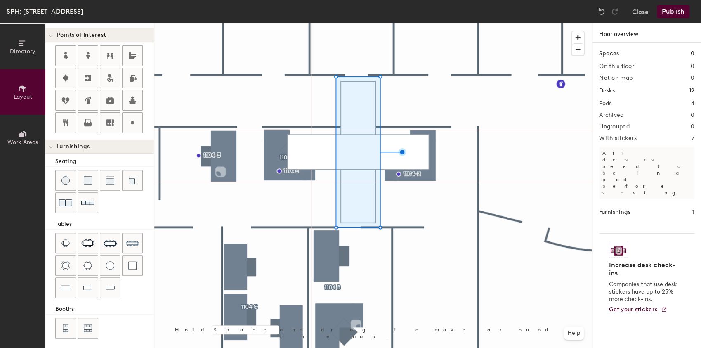
type input "100"
drag, startPoint x: 23, startPoint y: 52, endPoint x: 21, endPoint y: 57, distance: 5.1
click at [23, 52] on span "Directory" at bounding box center [23, 51] width 26 height 7
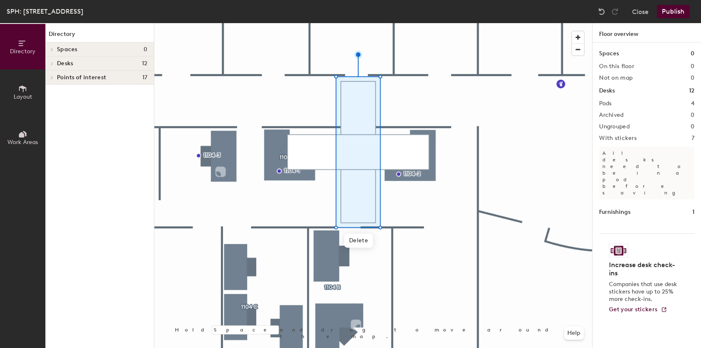
scroll to position [0, 0]
drag, startPoint x: 21, startPoint y: 83, endPoint x: 30, endPoint y: 82, distance: 8.7
click at [21, 84] on icon at bounding box center [22, 88] width 9 height 9
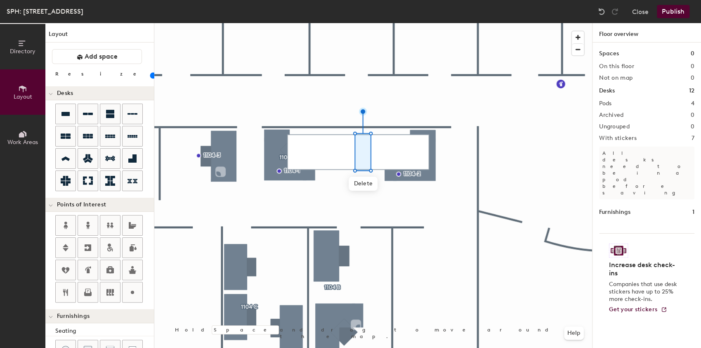
drag, startPoint x: 82, startPoint y: 76, endPoint x: 78, endPoint y: 77, distance: 4.2
click at [150, 77] on input "range" at bounding box center [150, 75] width 0 height 7
click at [371, 23] on div at bounding box center [373, 23] width 438 height 0
click at [351, 23] on div at bounding box center [373, 23] width 438 height 0
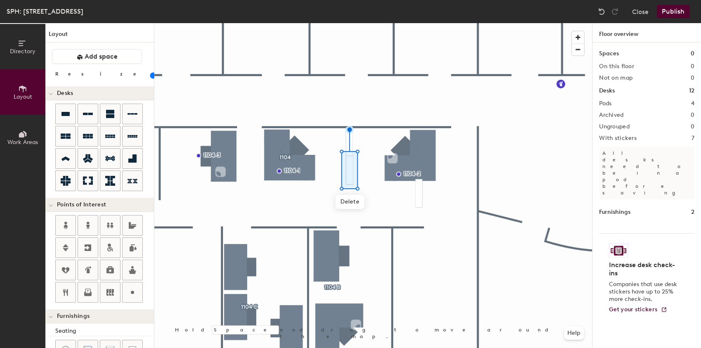
click at [375, 23] on div at bounding box center [373, 23] width 438 height 0
click at [351, 23] on div at bounding box center [373, 23] width 438 height 0
click at [443, 23] on div at bounding box center [373, 23] width 438 height 0
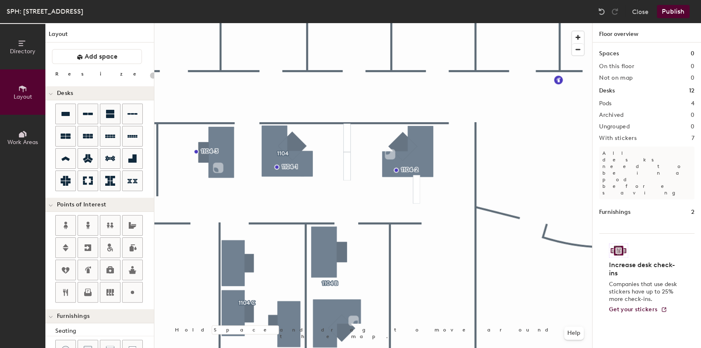
click at [680, 10] on button "Publish" at bounding box center [673, 11] width 33 height 13
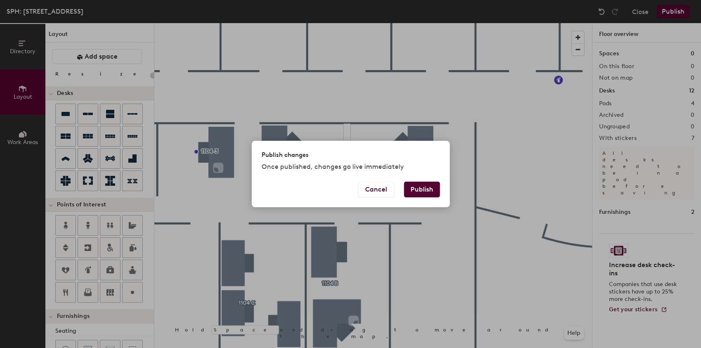
click at [427, 186] on button "Publish" at bounding box center [422, 189] width 36 height 16
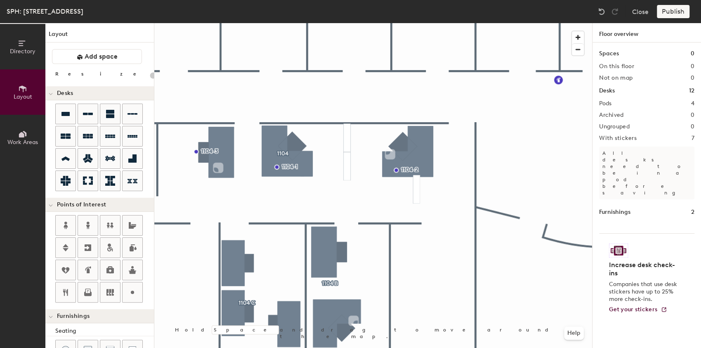
type input "20"
